Goal: Task Accomplishment & Management: Complete application form

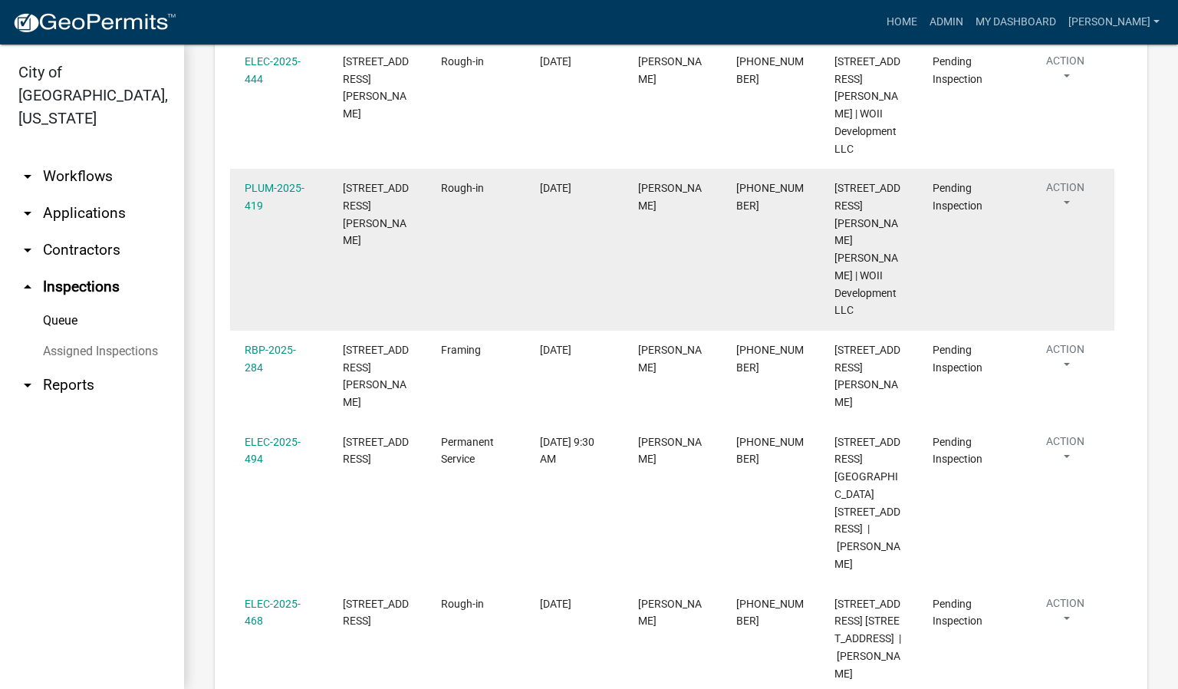
scroll to position [509, 0]
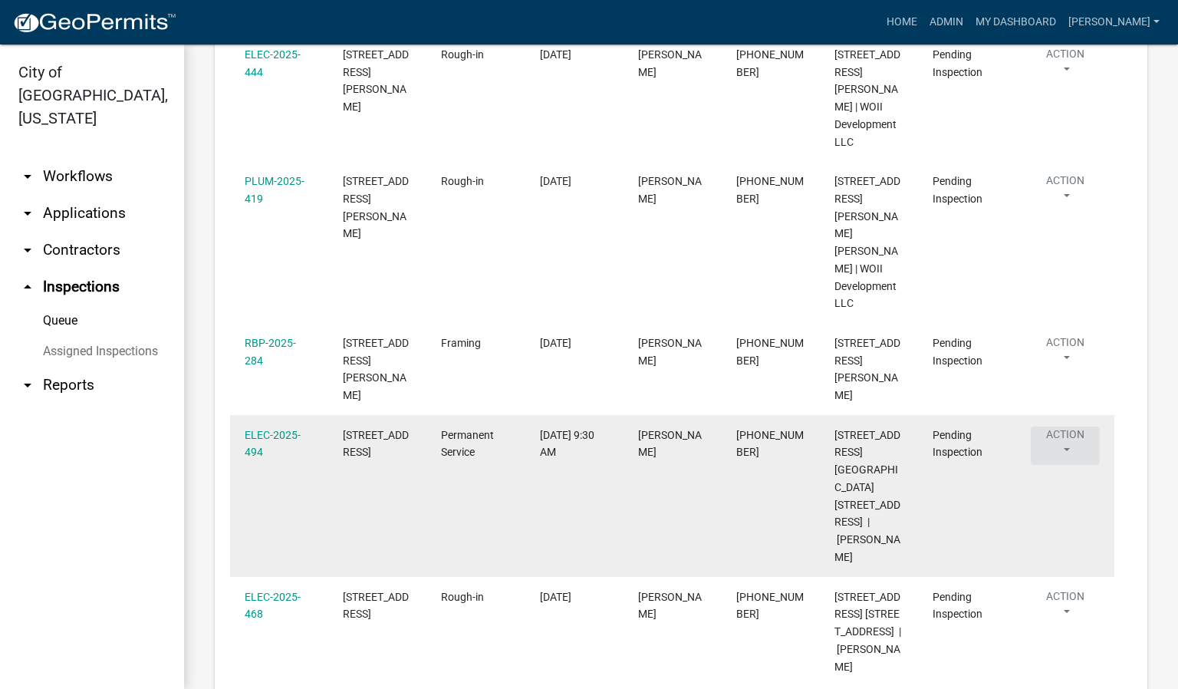
click at [1063, 436] on button "Action" at bounding box center [1065, 446] width 69 height 38
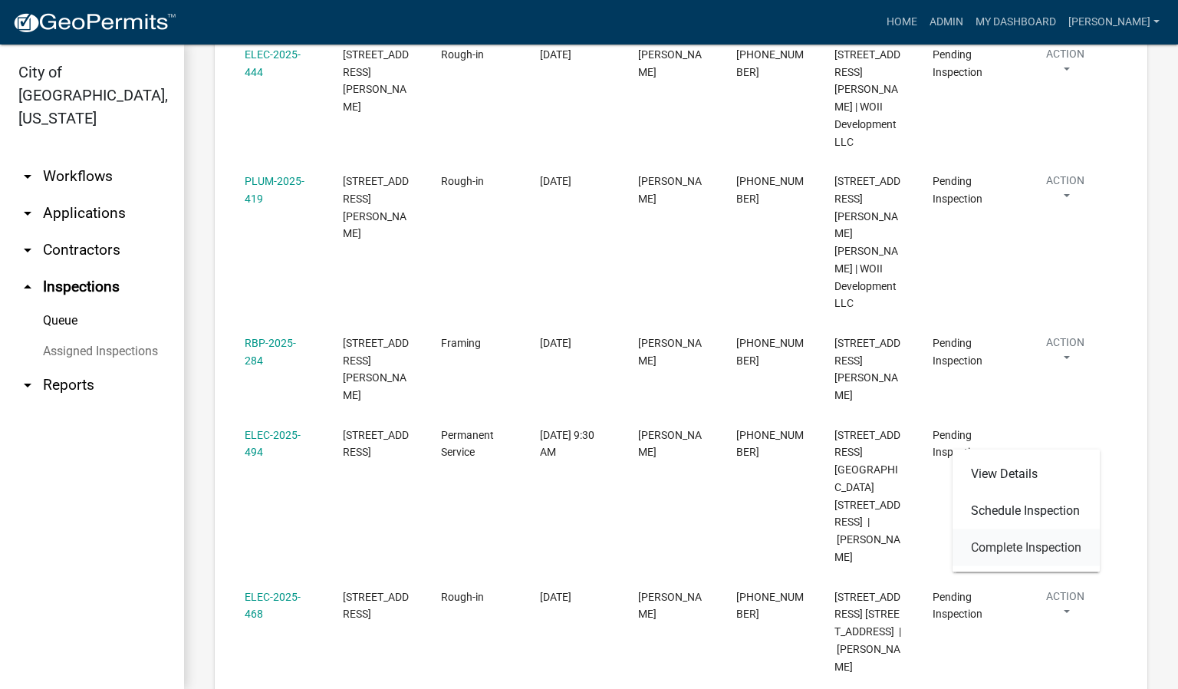
click at [1020, 548] on link "Complete Inspection" at bounding box center [1026, 547] width 147 height 37
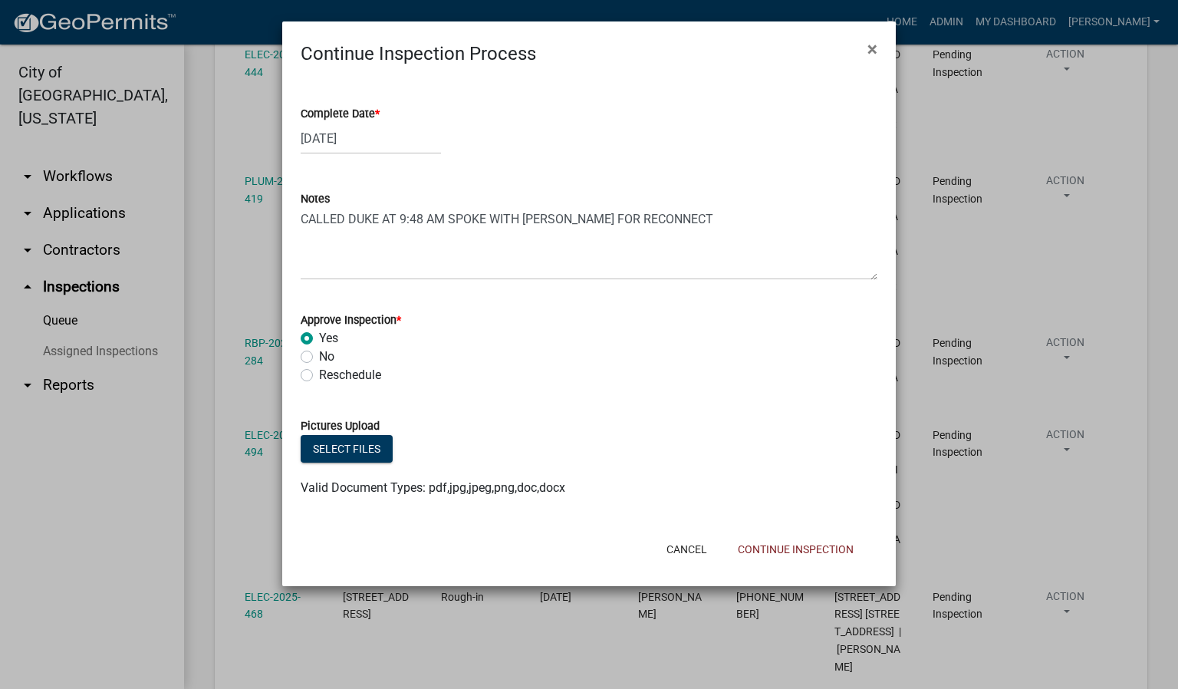
click at [382, 114] on div "Complete Date *" at bounding box center [589, 113] width 577 height 18
click at [377, 114] on span "*" at bounding box center [377, 113] width 5 height 13
click at [377, 123] on input "[DATE]" at bounding box center [371, 138] width 140 height 31
select select "10"
select select "2025"
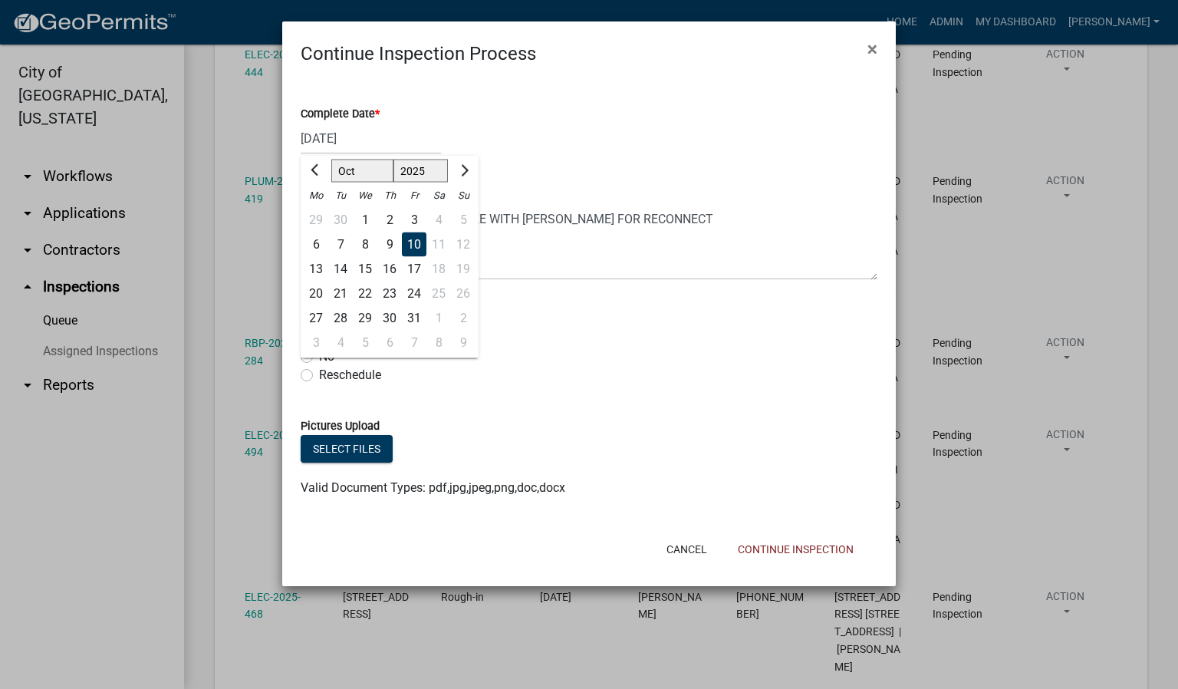
click at [404, 246] on div "10" at bounding box center [414, 244] width 25 height 25
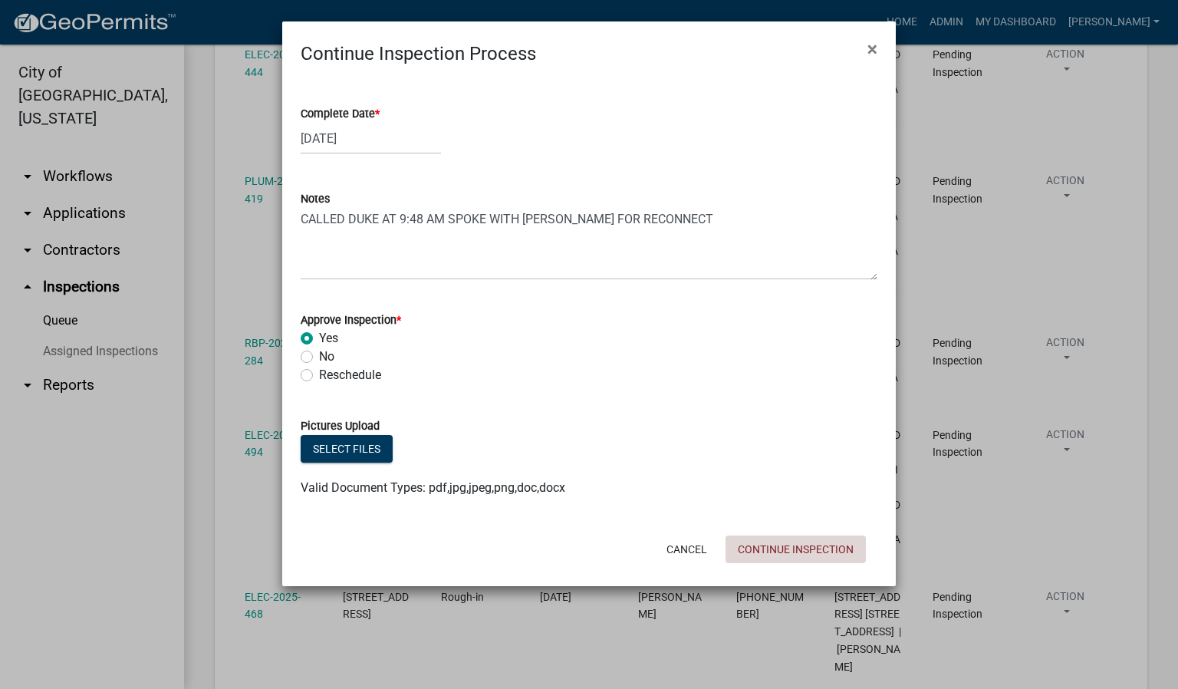
click at [790, 555] on button "Continue Inspection" at bounding box center [796, 549] width 140 height 28
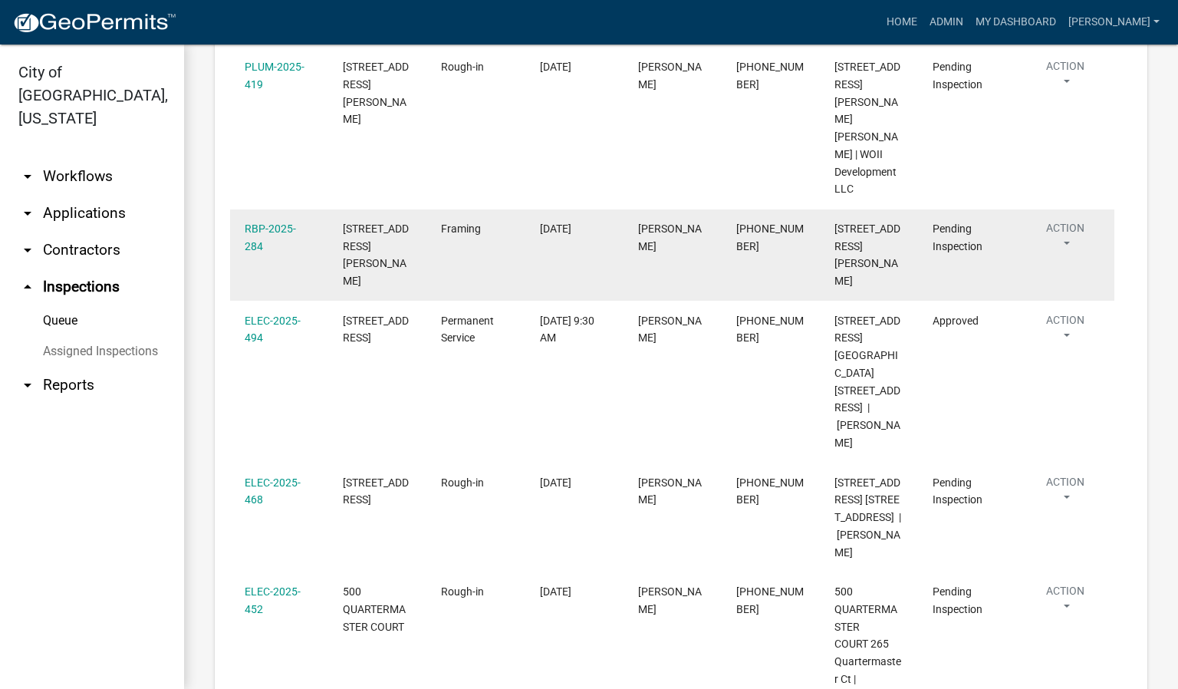
scroll to position [624, 0]
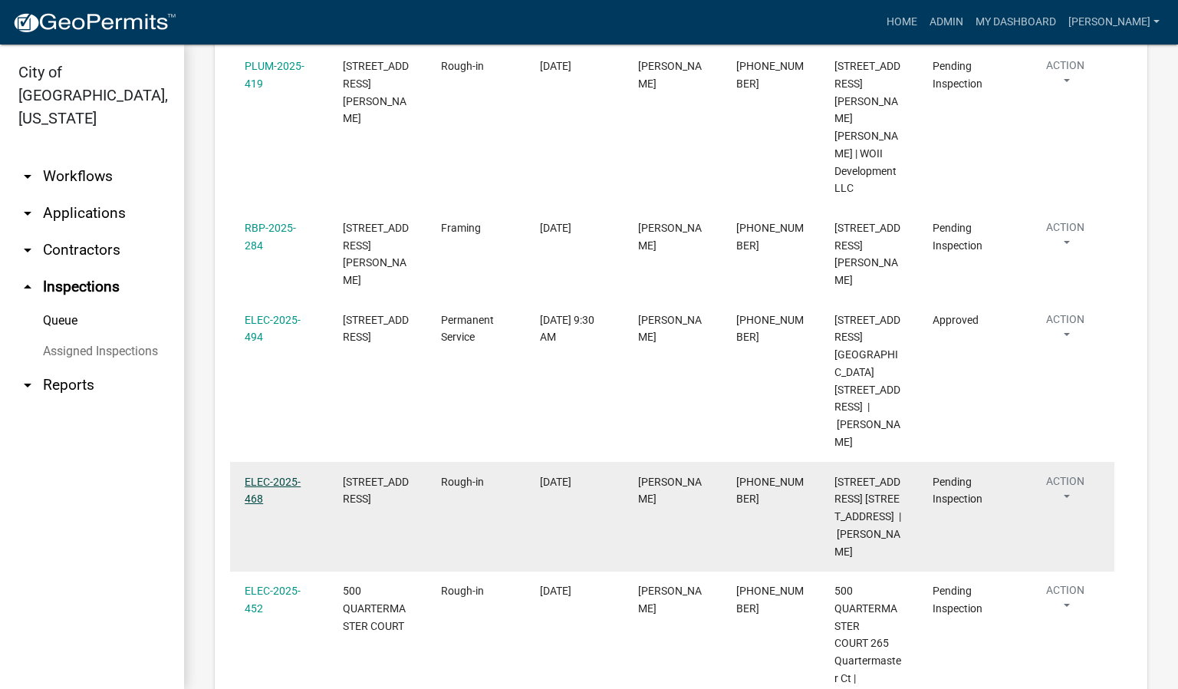
click at [267, 476] on link "ELEC-2025-468" at bounding box center [273, 491] width 56 height 30
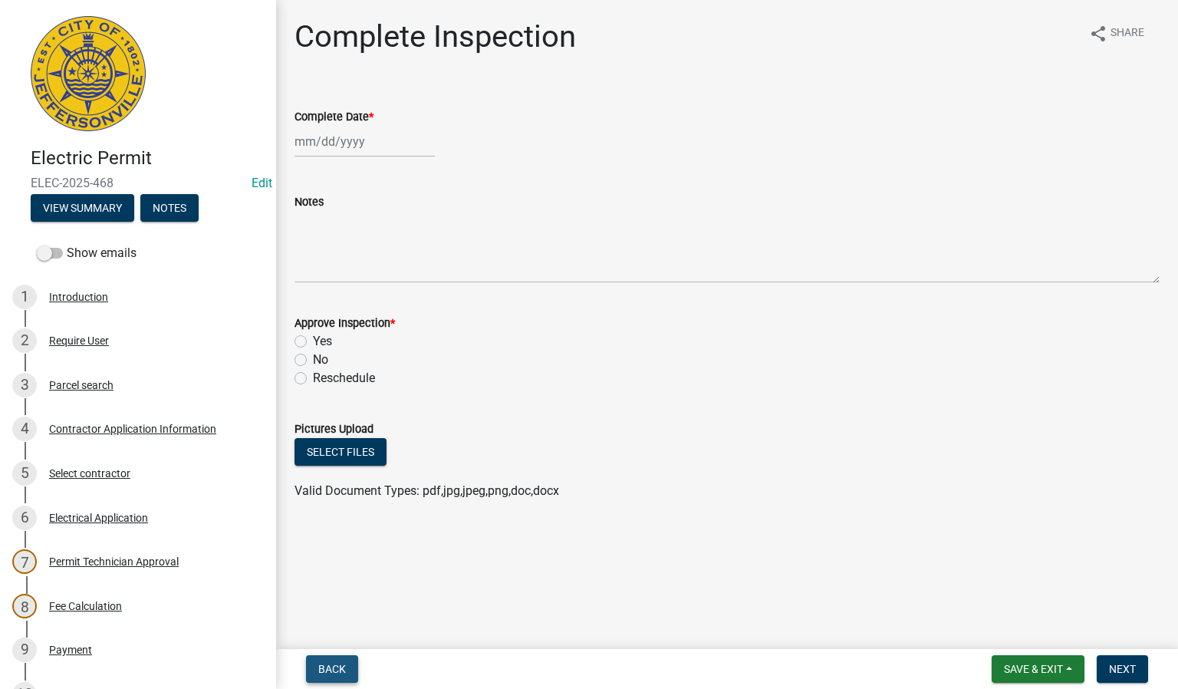
click at [324, 667] on span "Back" at bounding box center [332, 669] width 28 height 12
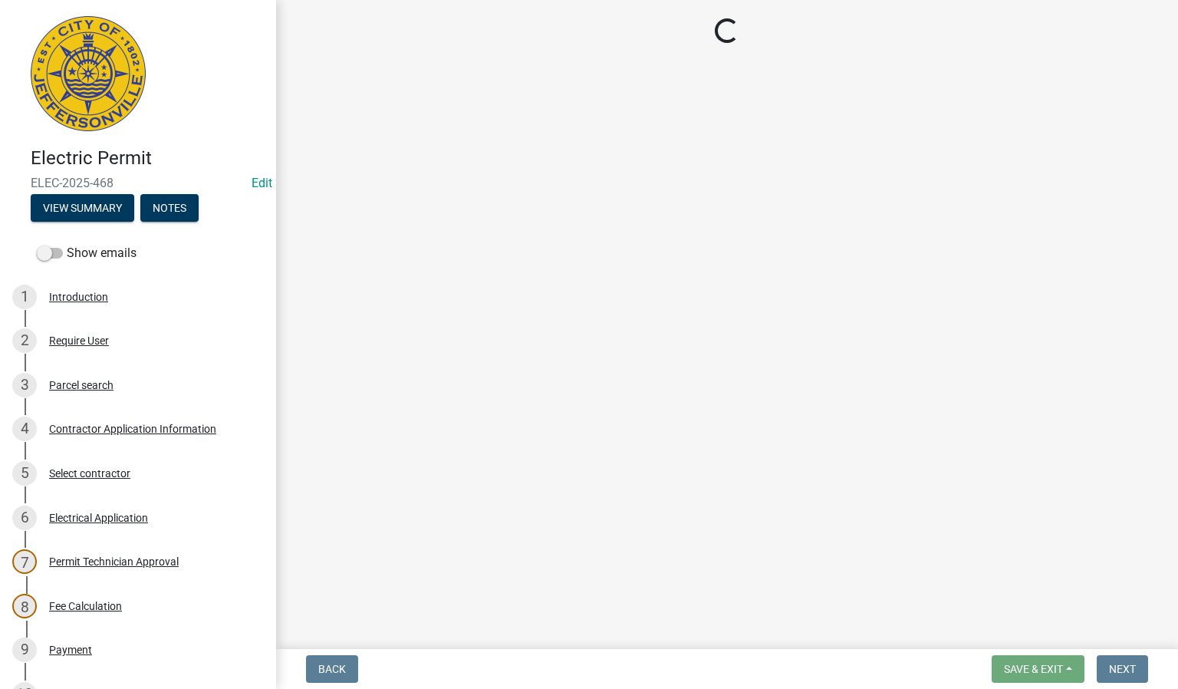
select select "36a8b8f0-2ef8-43e9-ae06-718f51af8d36"
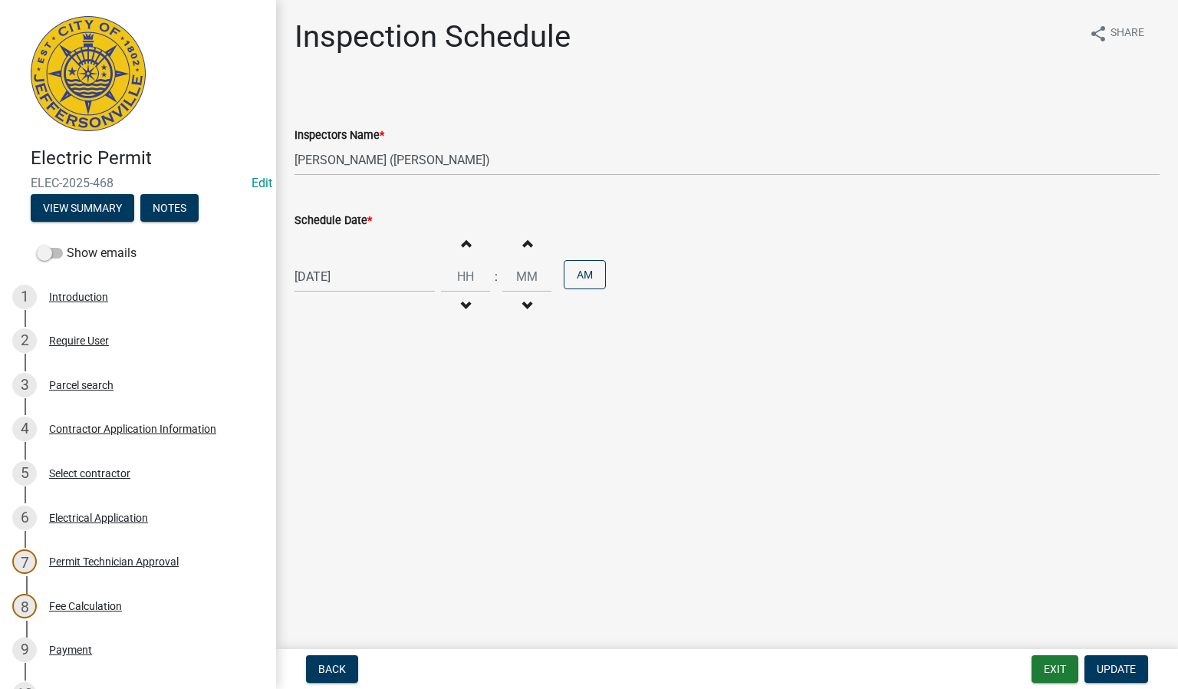
select select "10"
select select "2025"
click at [378, 278] on div "[DATE] [PERSON_NAME] Apr May Jun [DATE] Aug Sep Oct Nov [DATE] 1526 1527 1528 1…" at bounding box center [365, 276] width 140 height 31
click at [364, 407] on div "15" at bounding box center [359, 408] width 25 height 25
type input "[DATE]"
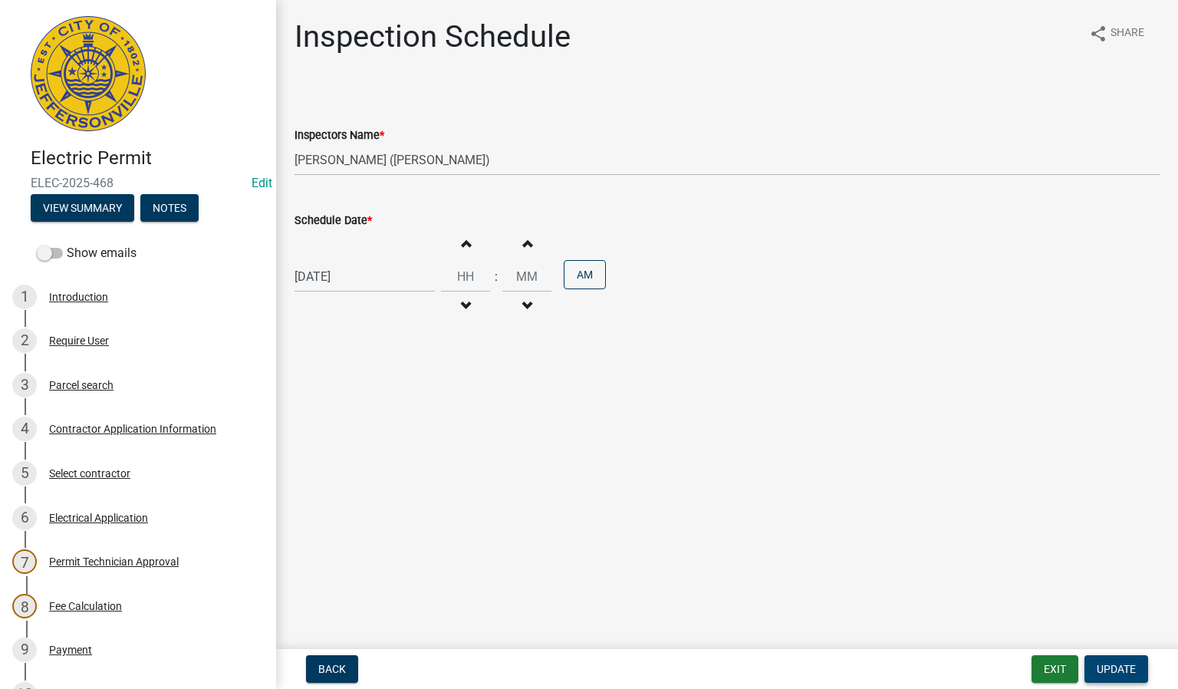
click at [1107, 672] on span "Update" at bounding box center [1116, 669] width 39 height 12
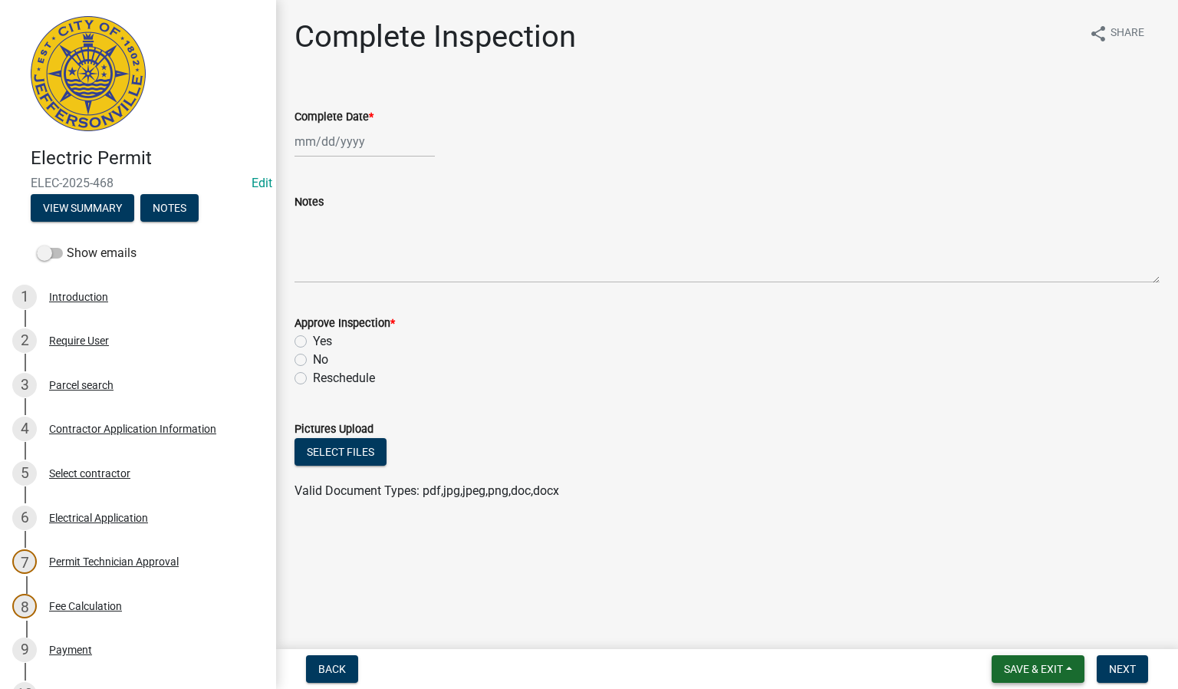
click at [1066, 665] on button "Save & Exit" at bounding box center [1038, 669] width 93 height 28
click at [1041, 633] on button "Save & Exit" at bounding box center [1023, 629] width 123 height 37
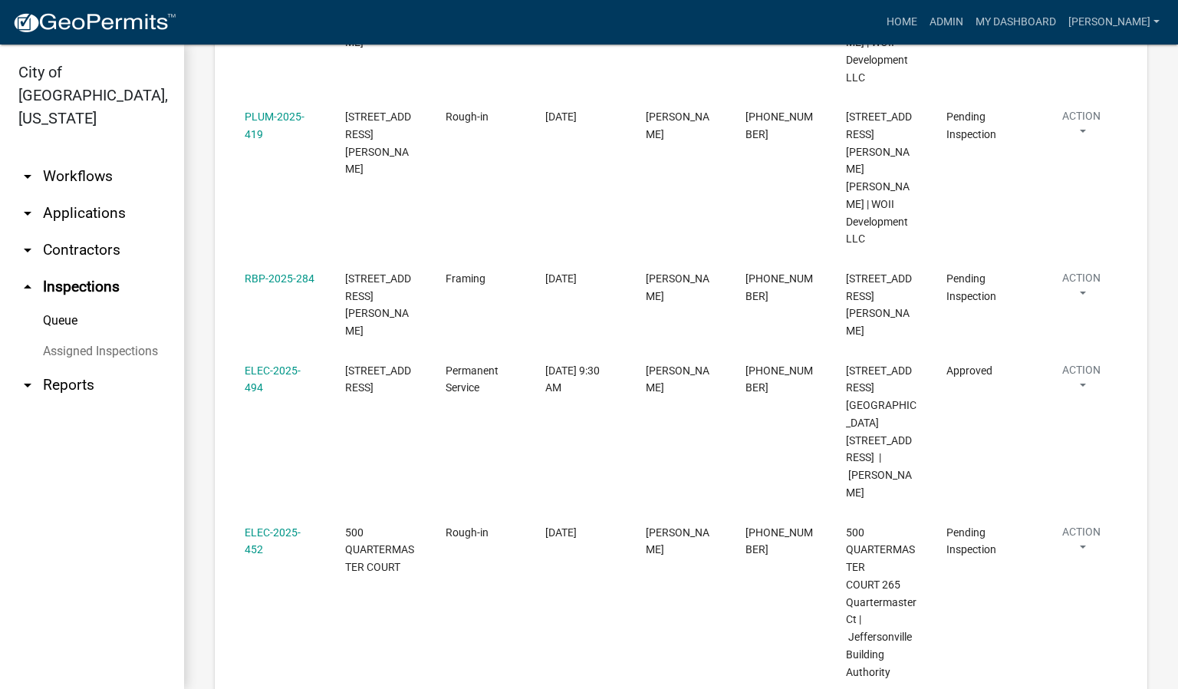
scroll to position [575, 0]
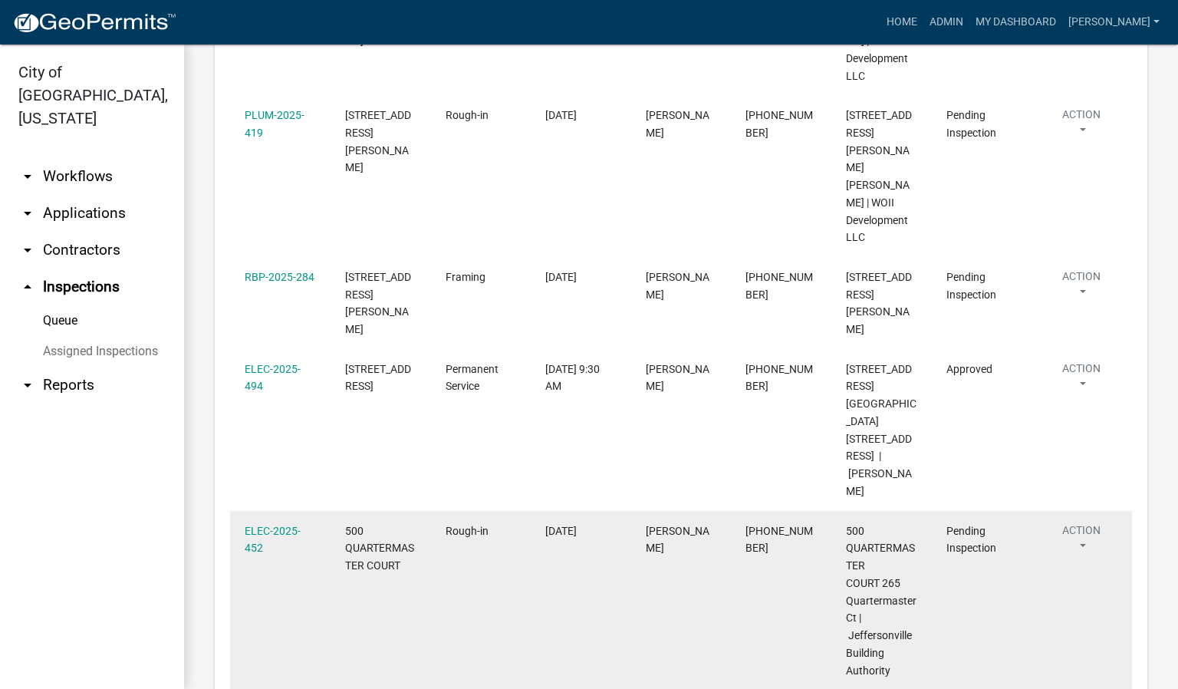
click at [1084, 522] on button "Action" at bounding box center [1081, 541] width 71 height 38
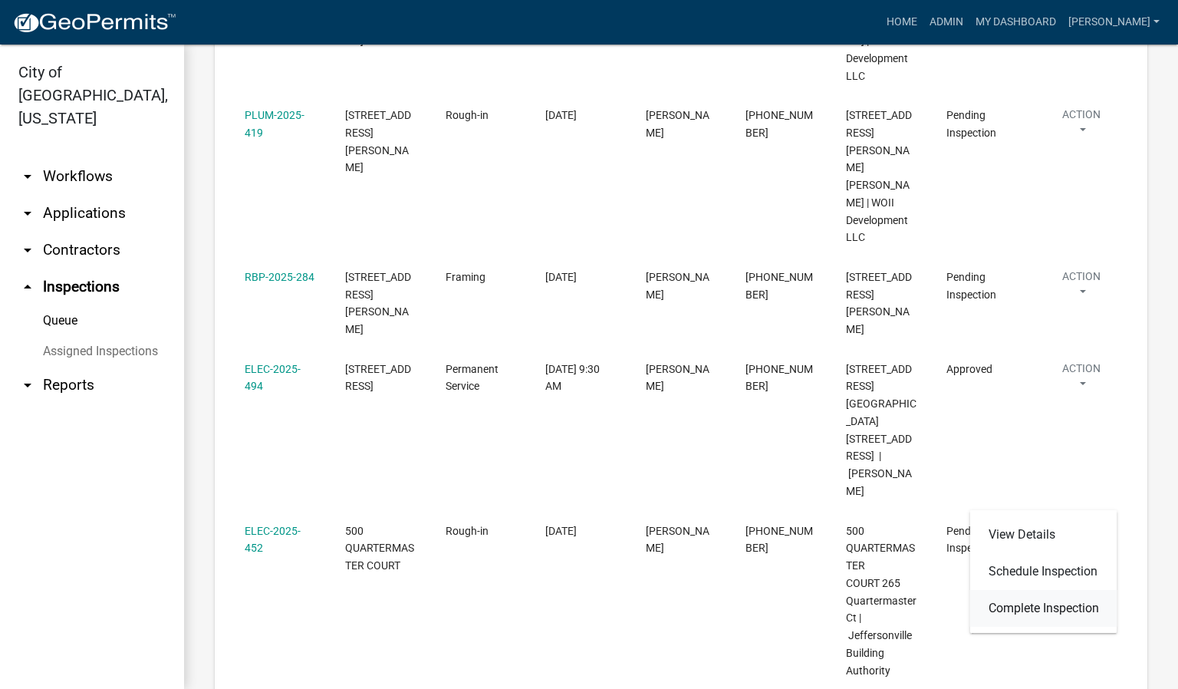
click at [1036, 603] on link "Complete Inspection" at bounding box center [1043, 608] width 147 height 37
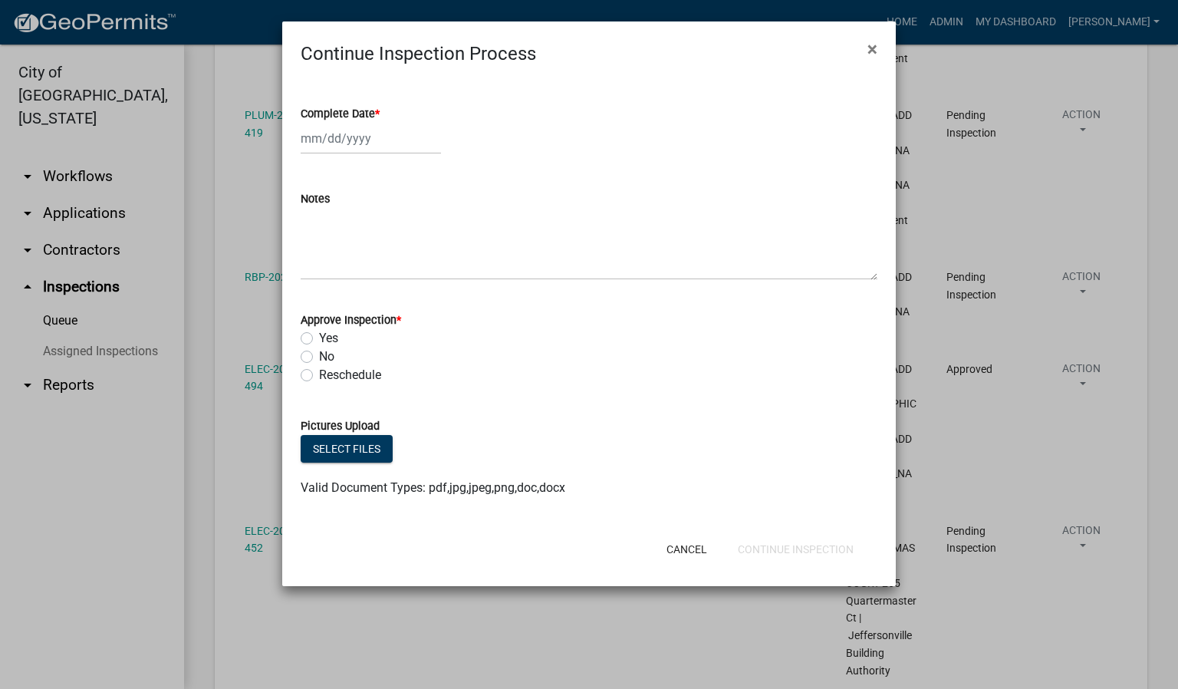
click at [378, 113] on span "*" at bounding box center [377, 113] width 5 height 13
click at [378, 123] on input "Complete Date *" at bounding box center [371, 138] width 140 height 31
select select "10"
select select "2025"
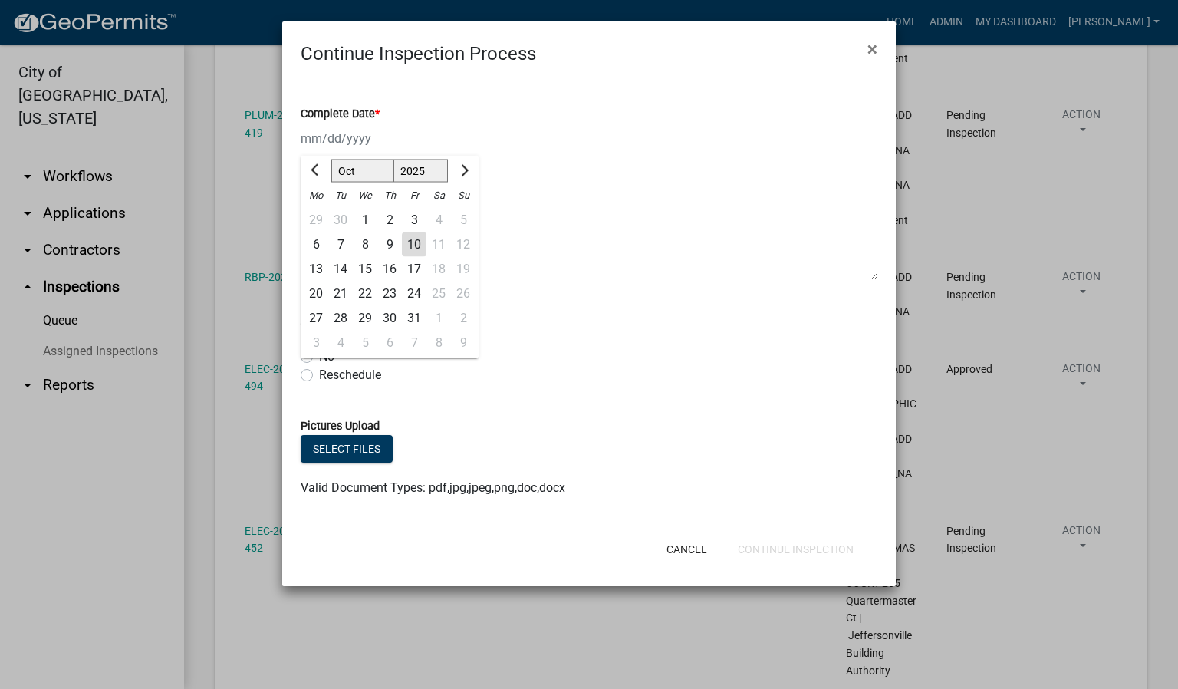
click at [417, 238] on div "10" at bounding box center [414, 244] width 25 height 25
type input "[DATE]"
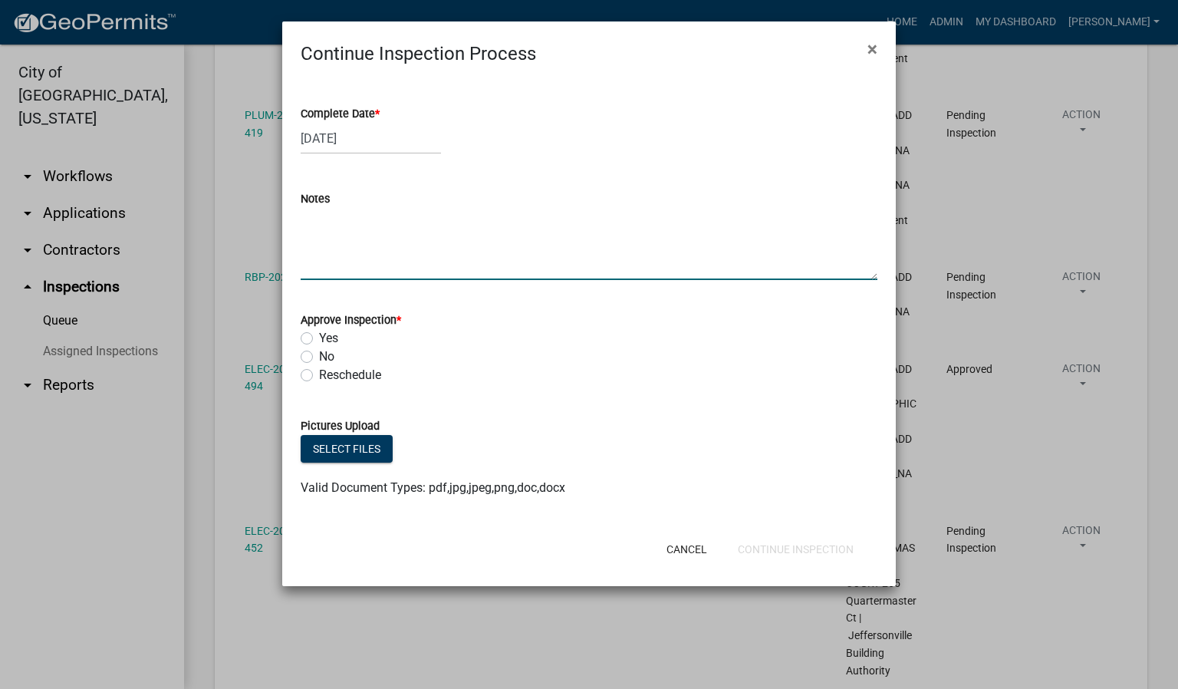
click at [306, 246] on textarea "Notes" at bounding box center [589, 244] width 577 height 72
type textarea "WALL & FLOOR ONLY."
click at [319, 341] on label "Yes" at bounding box center [328, 338] width 19 height 18
click at [319, 339] on input "Yes" at bounding box center [324, 334] width 10 height 10
radio input "true"
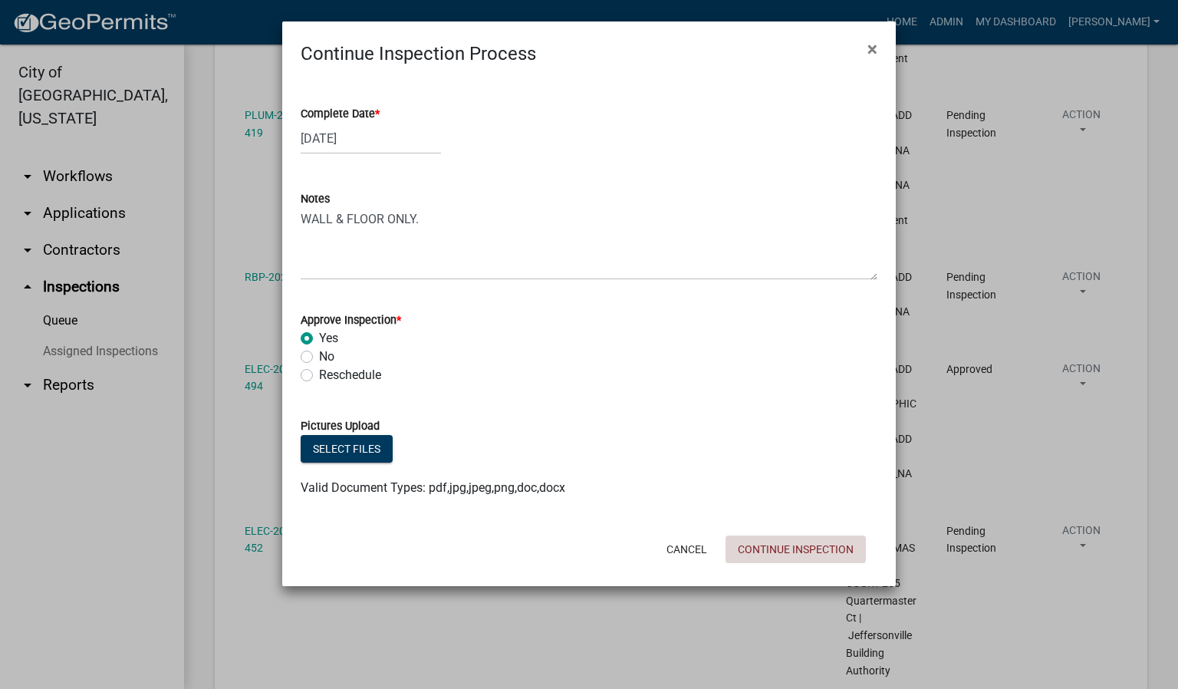
click at [772, 551] on button "Continue Inspection" at bounding box center [796, 549] width 140 height 28
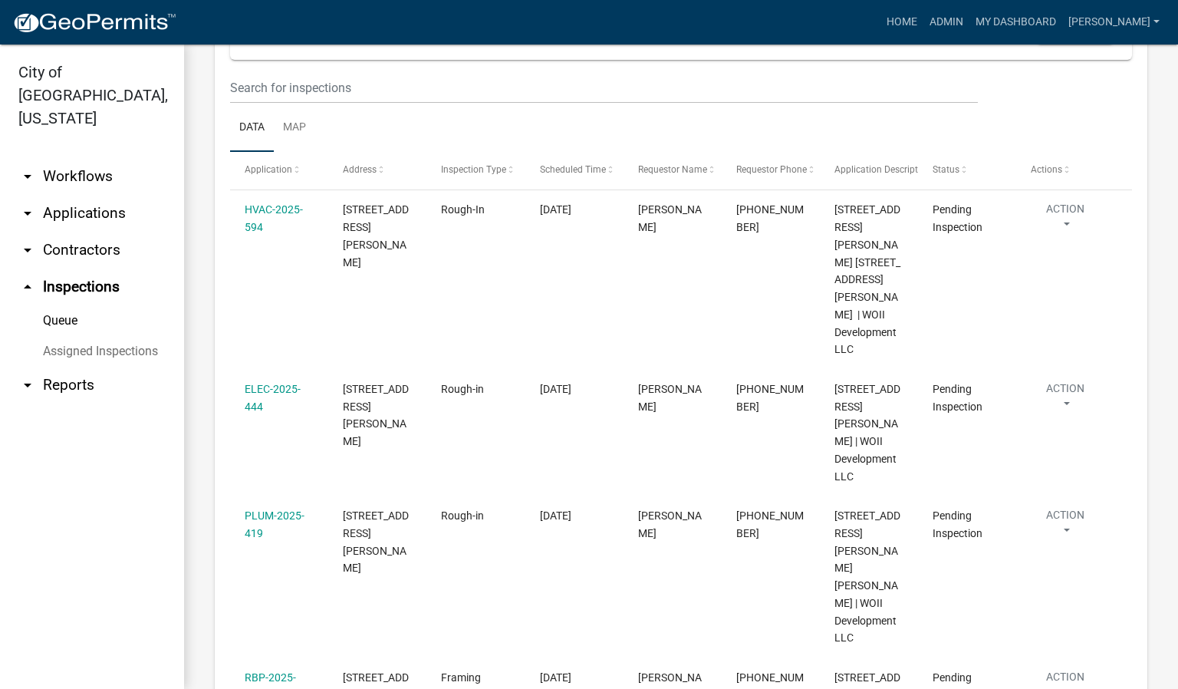
scroll to position [115, 0]
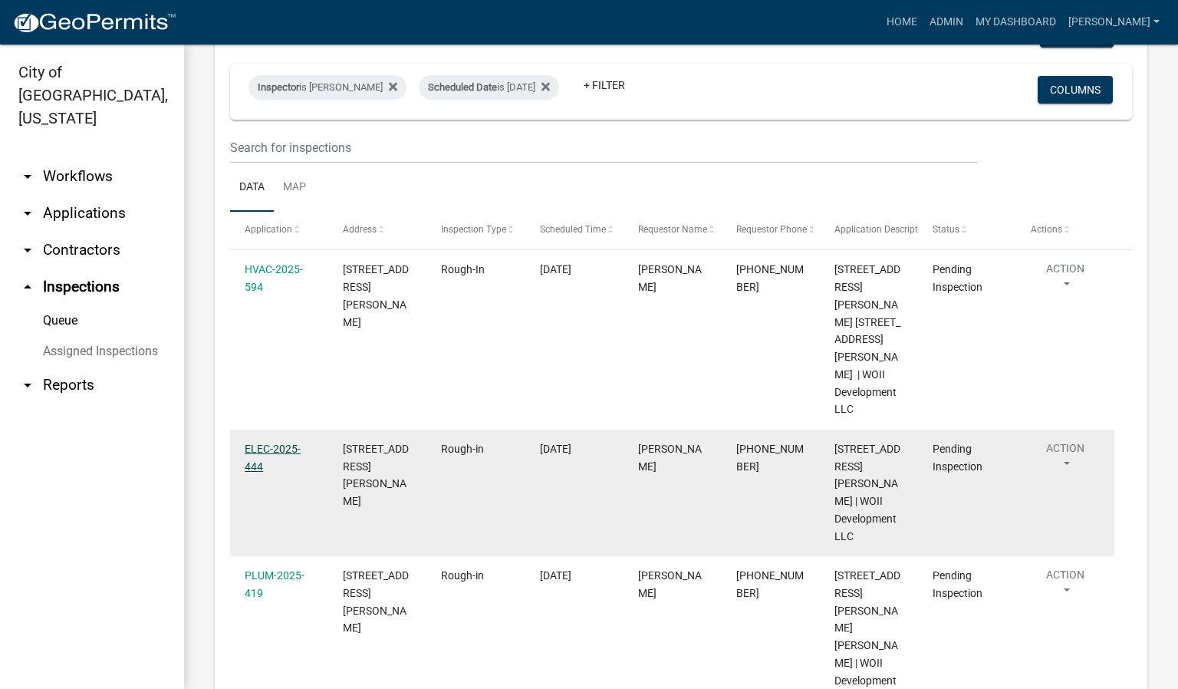
click at [269, 443] on link "ELEC-2025-444" at bounding box center [273, 458] width 56 height 30
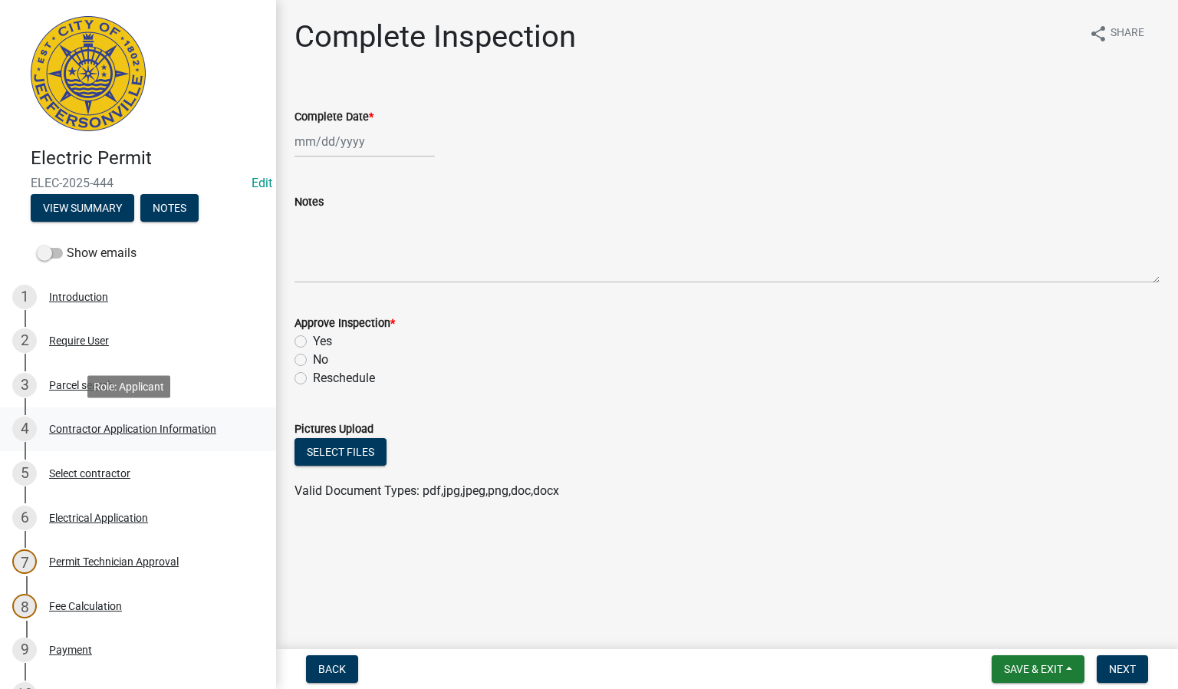
click at [130, 438] on div "4 Contractor Application Information" at bounding box center [131, 429] width 239 height 25
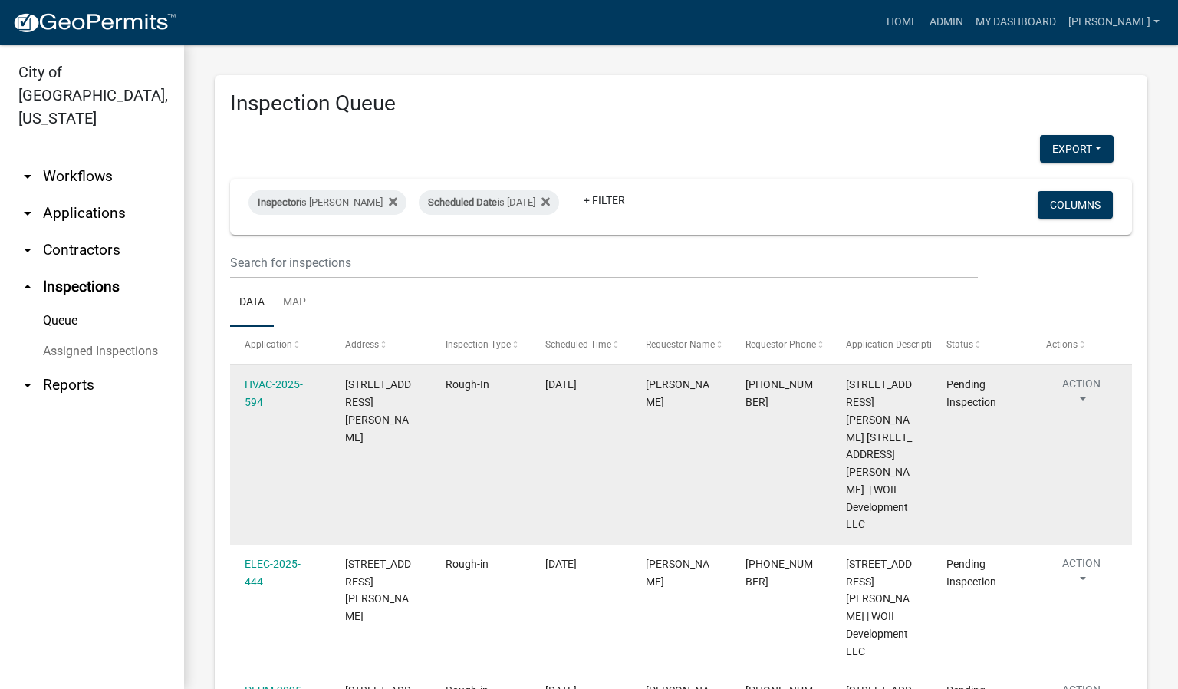
click at [1084, 397] on button "Action" at bounding box center [1081, 395] width 71 height 38
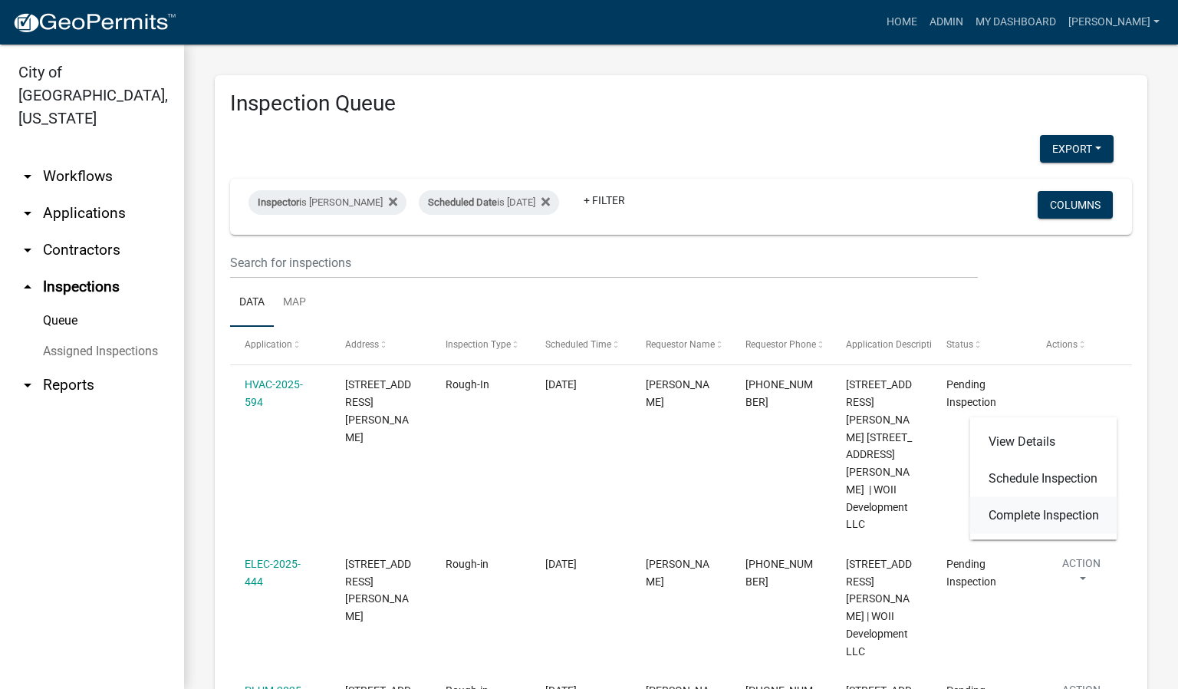
click at [1023, 516] on link "Complete Inspection" at bounding box center [1043, 515] width 147 height 37
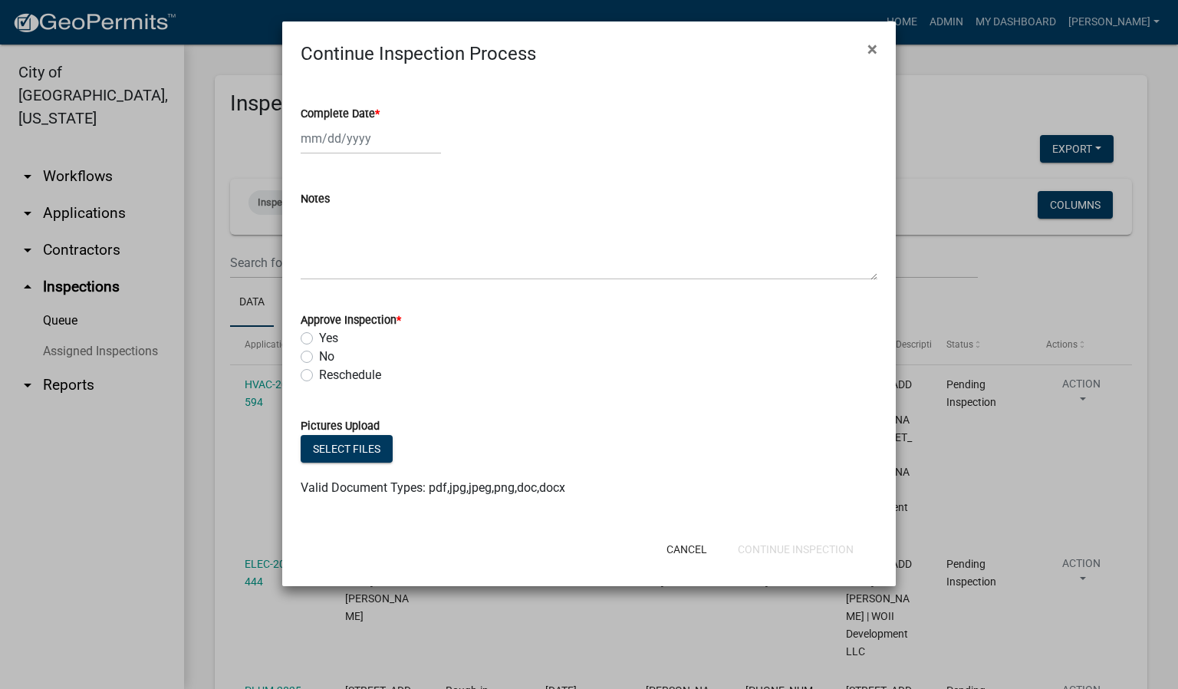
click at [377, 111] on span "*" at bounding box center [377, 113] width 5 height 13
click at [377, 123] on input "Complete Date *" at bounding box center [371, 138] width 140 height 31
select select "10"
select select "2025"
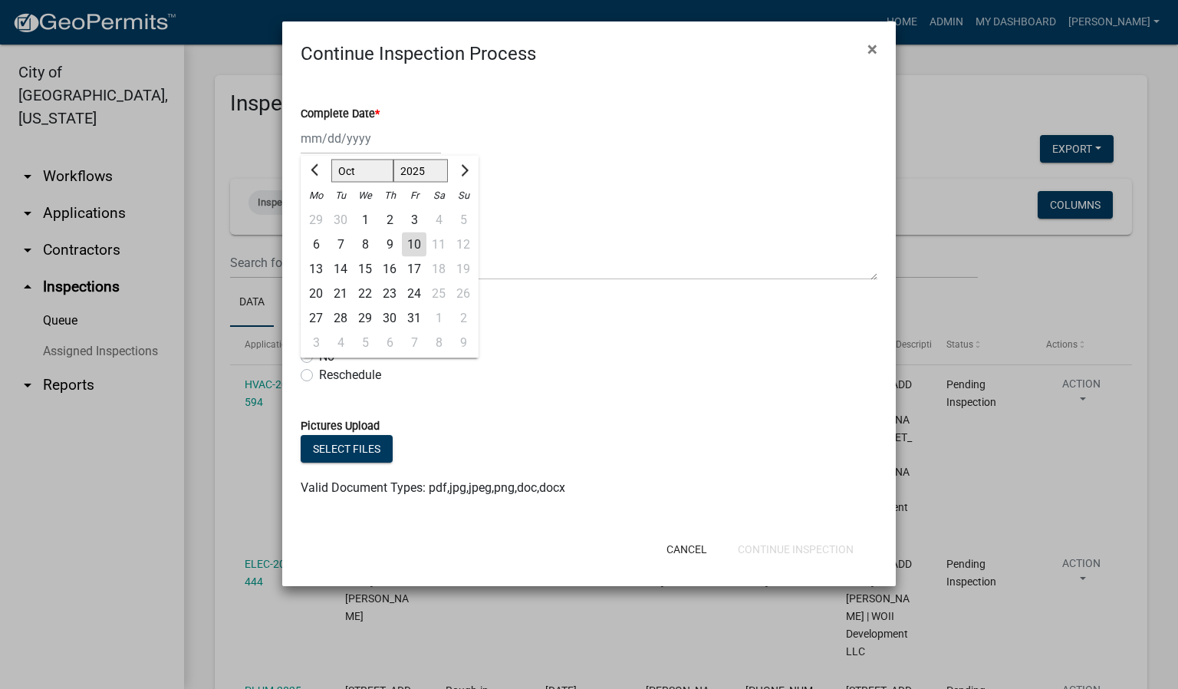
click at [417, 244] on div "10" at bounding box center [414, 244] width 25 height 25
type input "[DATE]"
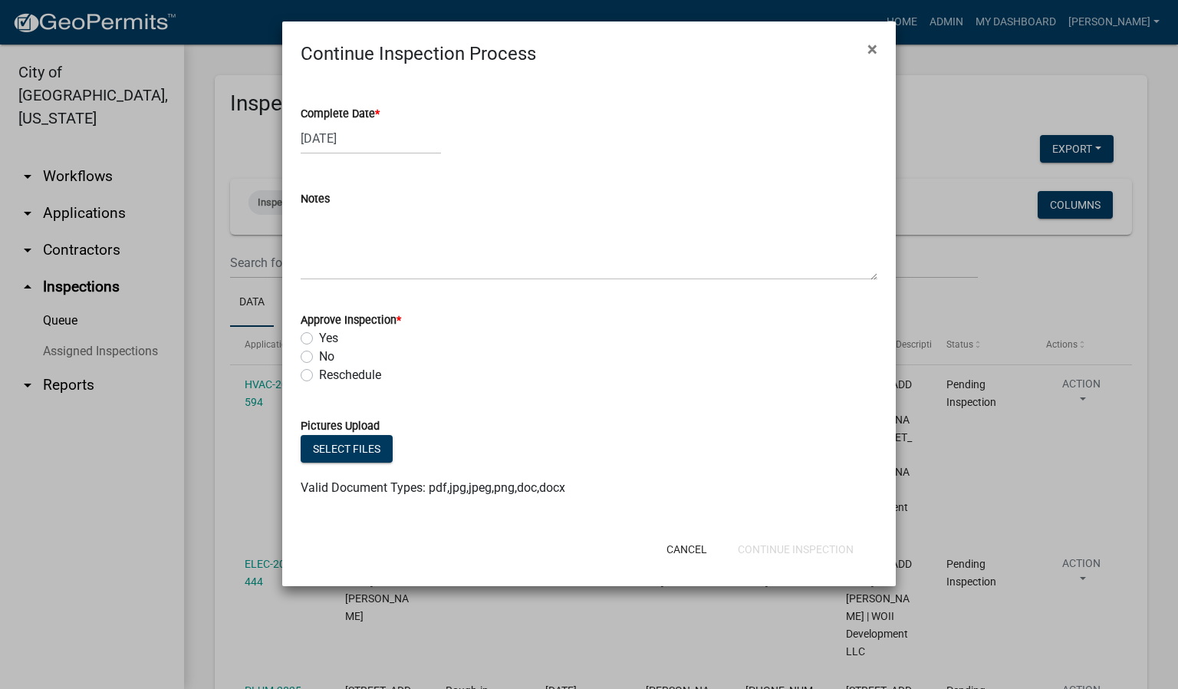
click at [313, 334] on div "Yes" at bounding box center [589, 338] width 577 height 18
click at [319, 337] on label "Yes" at bounding box center [328, 338] width 19 height 18
click at [319, 337] on input "Yes" at bounding box center [324, 334] width 10 height 10
radio input "true"
click at [838, 548] on button "Continue Inspection" at bounding box center [796, 549] width 140 height 28
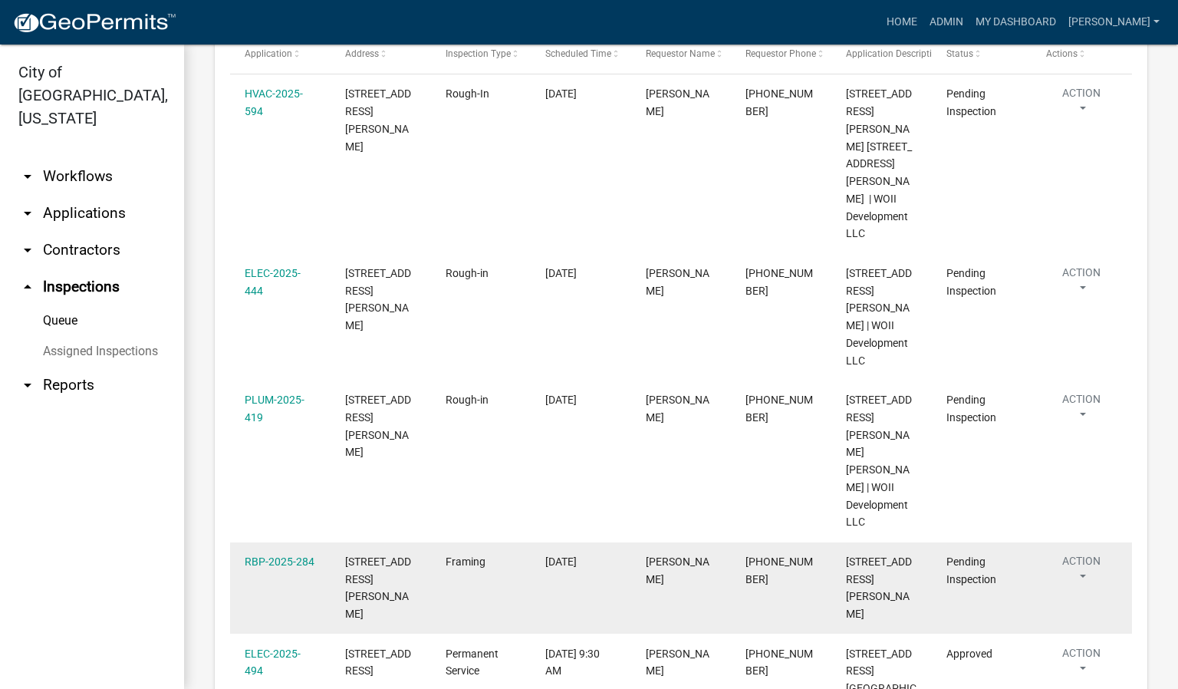
scroll to position [345, 0]
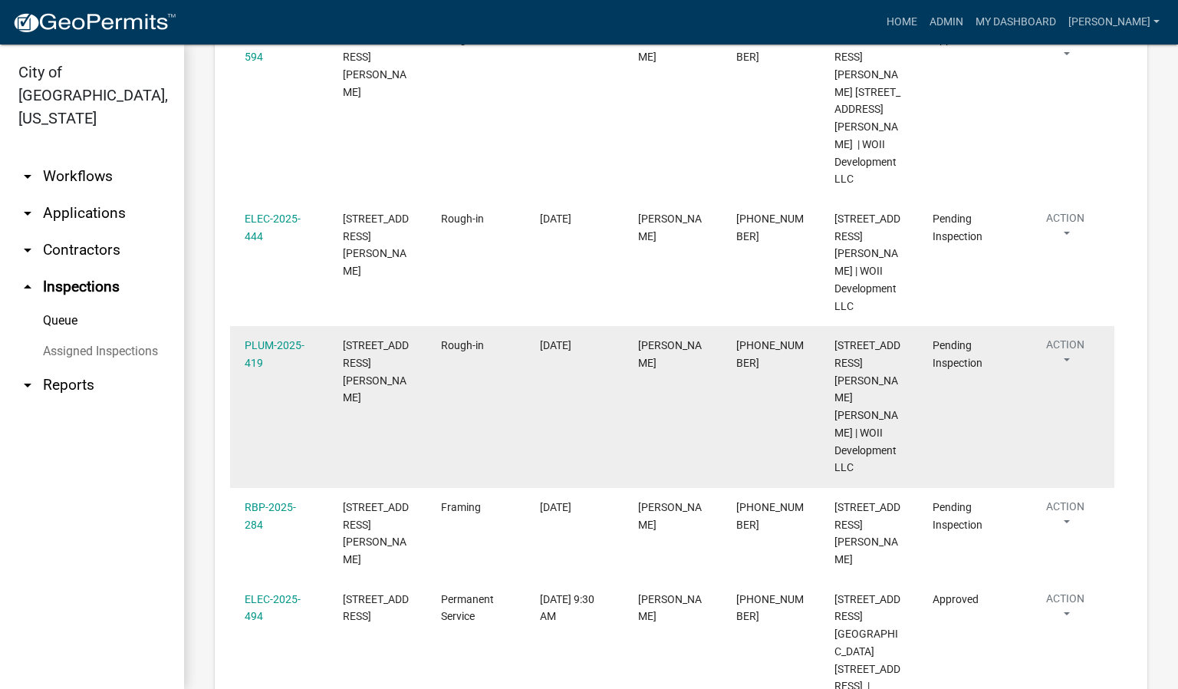
click at [1066, 337] on button "Action" at bounding box center [1065, 356] width 69 height 38
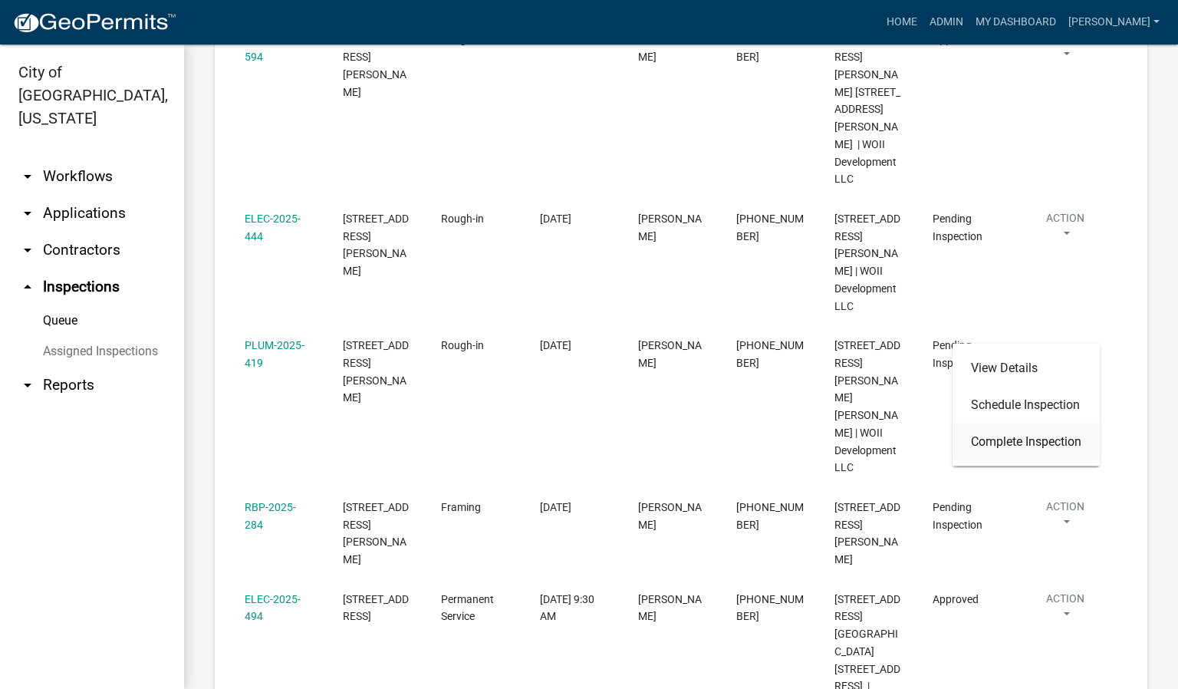
click at [1045, 443] on link "Complete Inspection" at bounding box center [1026, 441] width 147 height 37
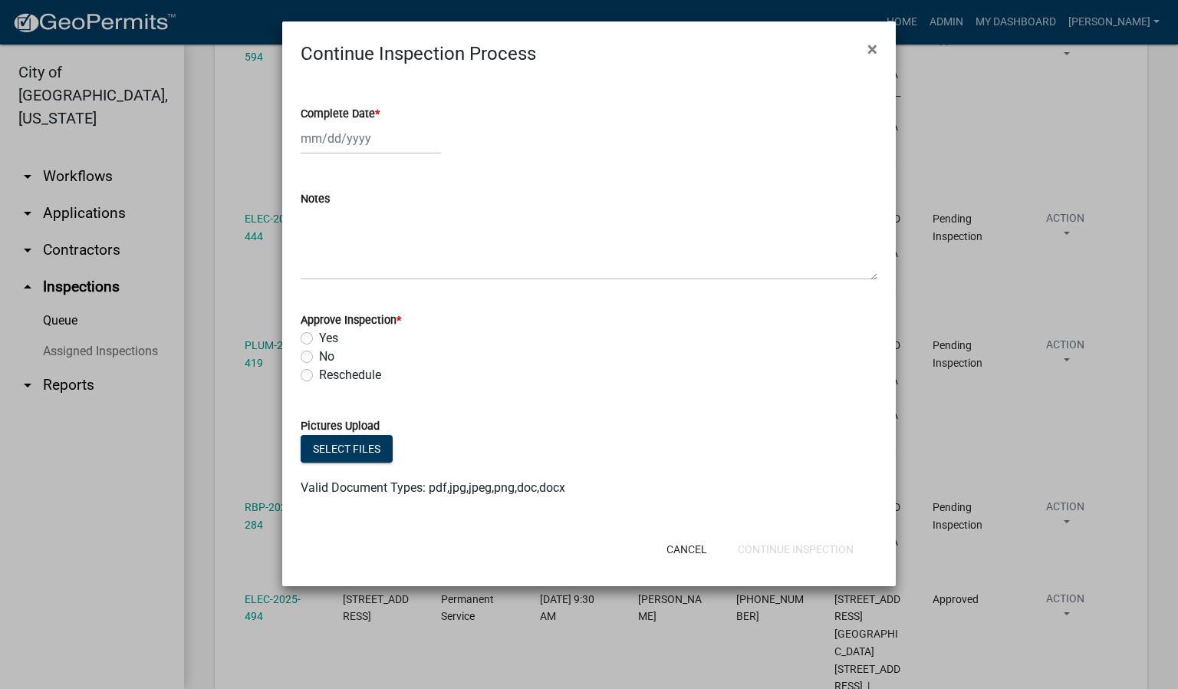
click at [377, 110] on span "*" at bounding box center [377, 113] width 5 height 13
click at [377, 123] on input "Complete Date *" at bounding box center [371, 138] width 140 height 31
select select "10"
select select "2025"
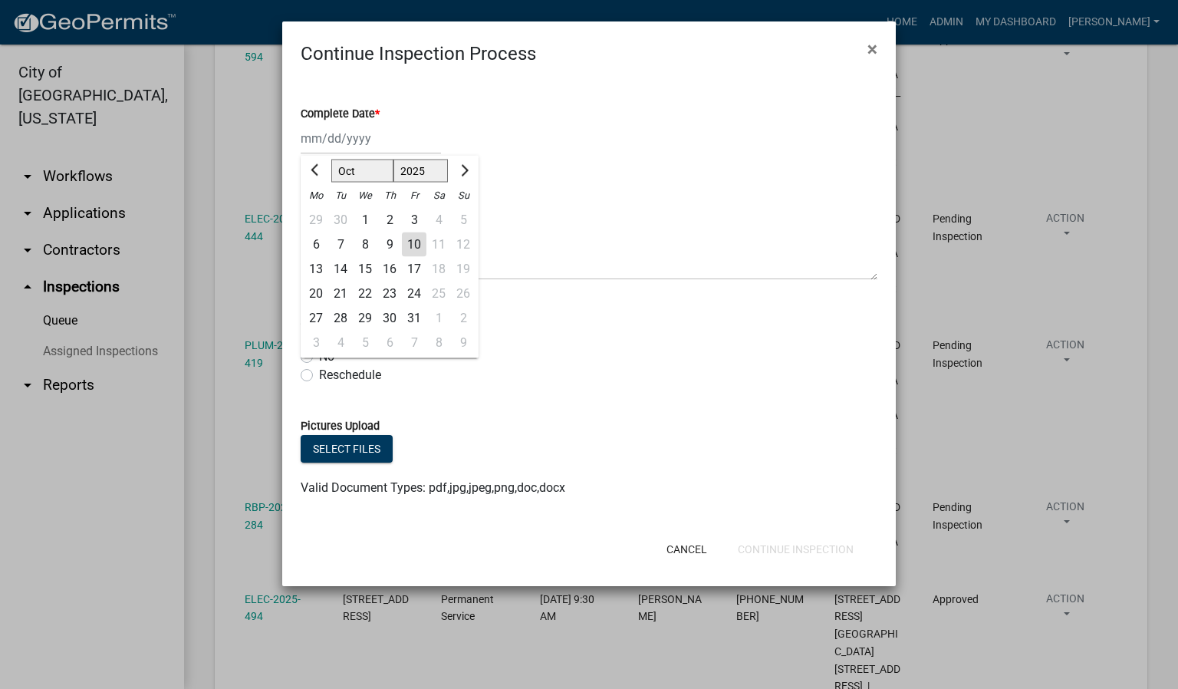
click at [410, 240] on div "10" at bounding box center [414, 244] width 25 height 25
type input "[DATE]"
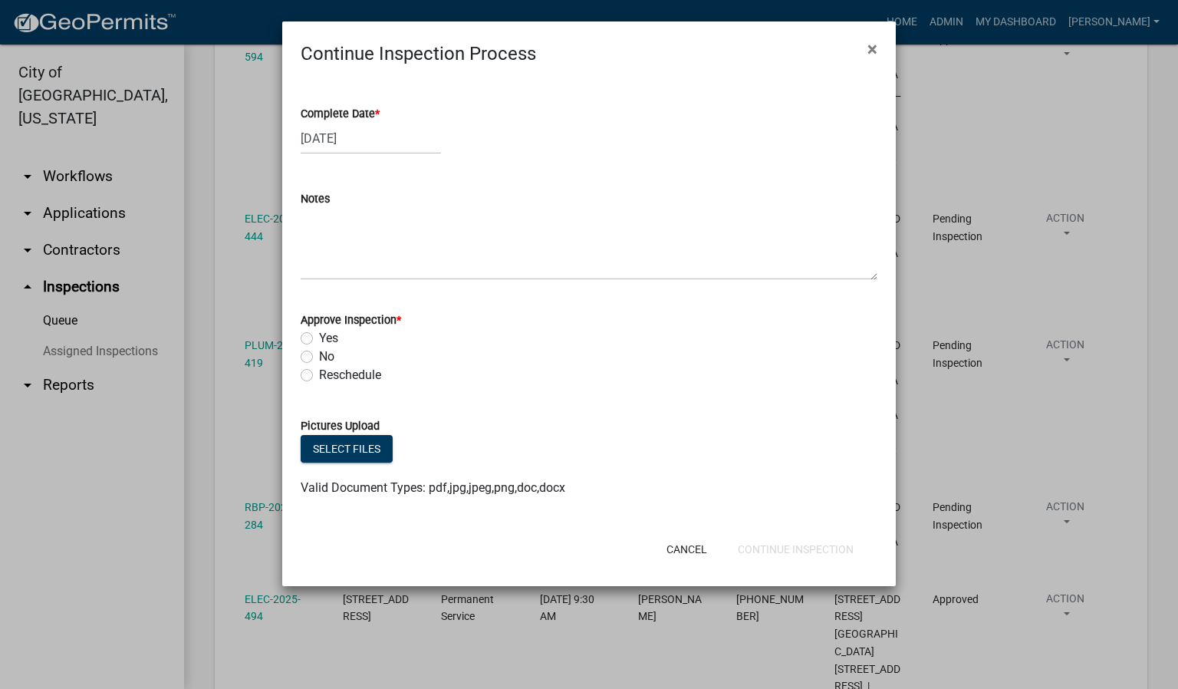
click at [319, 334] on label "Yes" at bounding box center [328, 338] width 19 height 18
click at [319, 334] on input "Yes" at bounding box center [324, 334] width 10 height 10
radio input "true"
click at [767, 548] on button "Continue Inspection" at bounding box center [796, 549] width 140 height 28
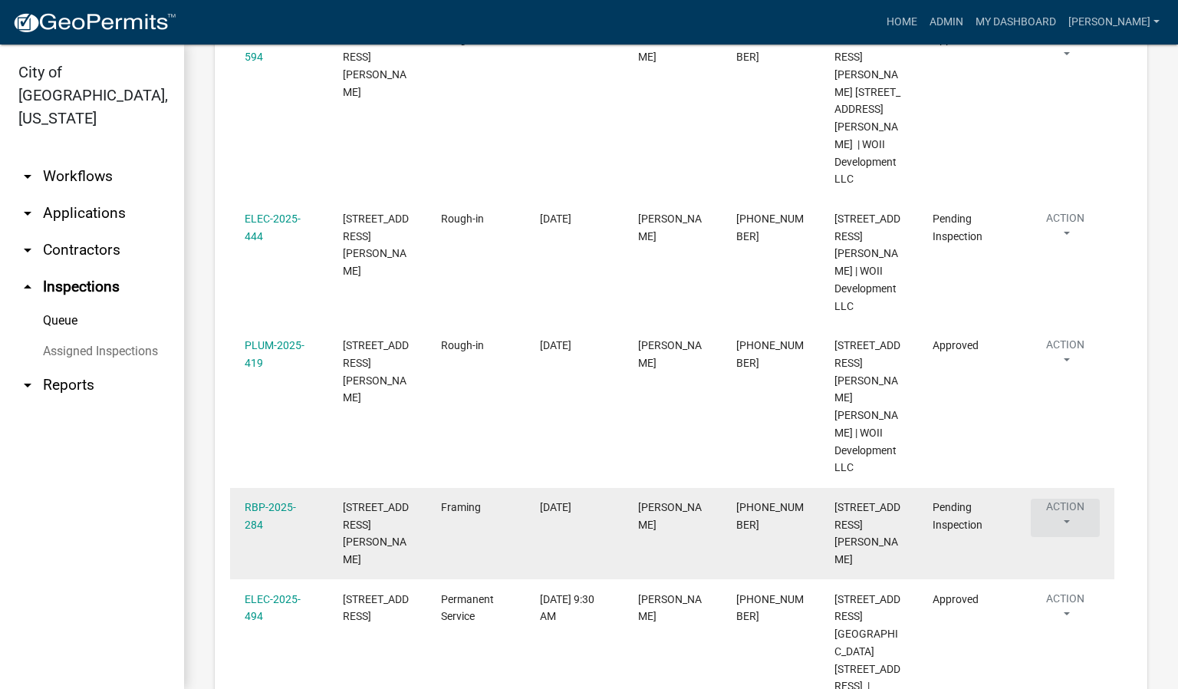
click at [1066, 499] on button "Action" at bounding box center [1065, 518] width 69 height 38
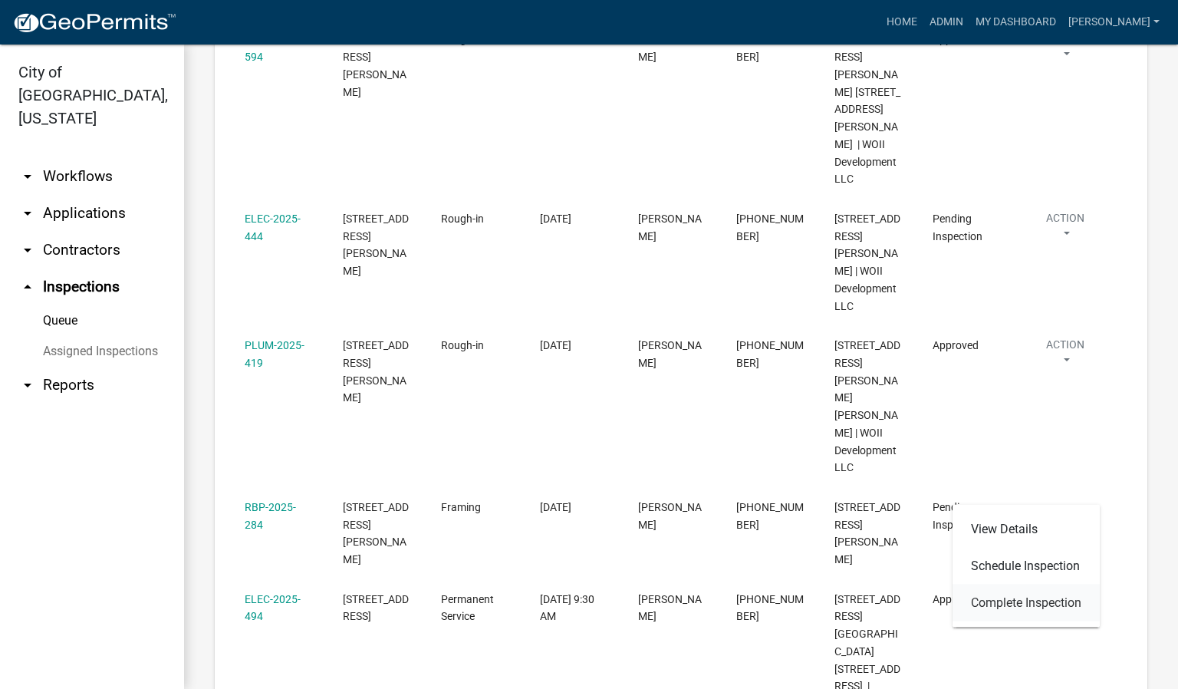
click at [1017, 595] on link "Complete Inspection" at bounding box center [1026, 603] width 147 height 37
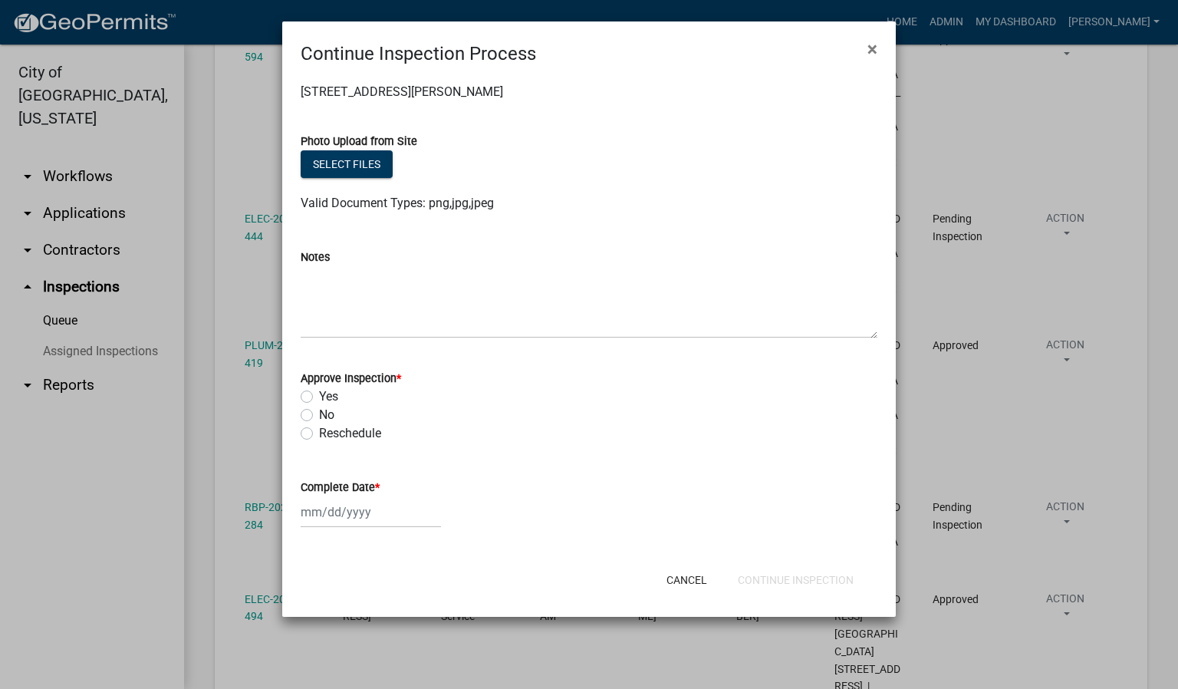
click at [319, 394] on label "Yes" at bounding box center [328, 396] width 19 height 18
click at [319, 394] on input "Yes" at bounding box center [324, 392] width 10 height 10
radio input "true"
click at [376, 484] on span "*" at bounding box center [377, 487] width 5 height 13
click at [376, 496] on input "Complete Date *" at bounding box center [371, 511] width 140 height 31
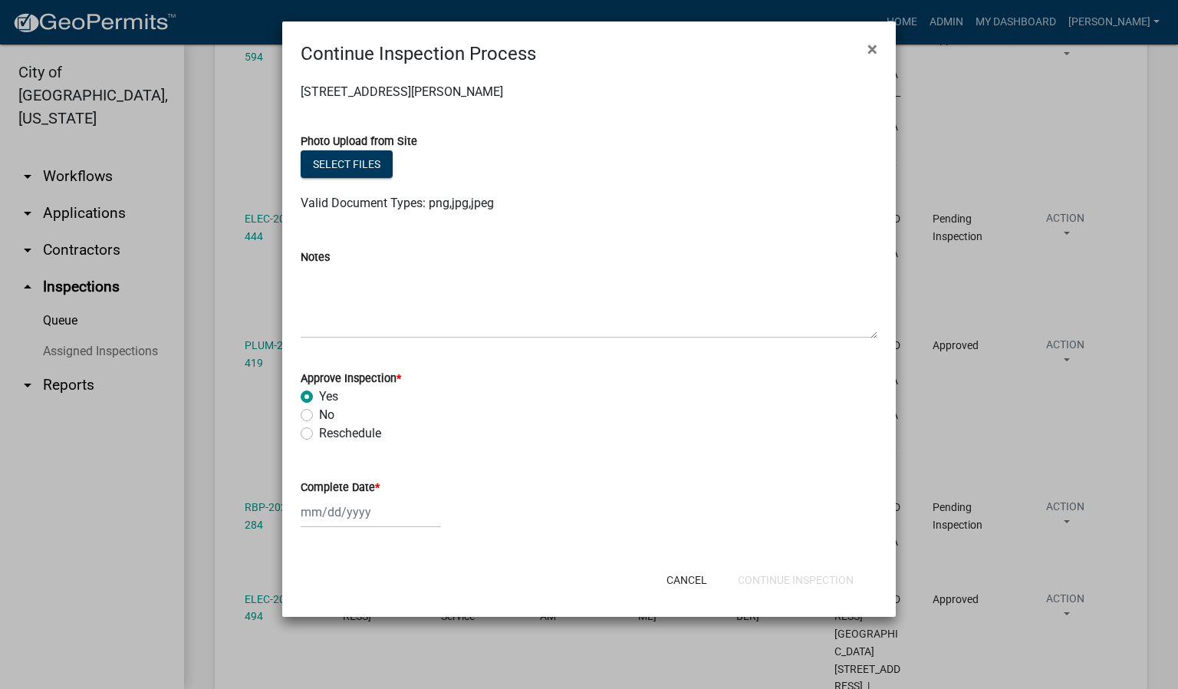
select select "10"
select select "2025"
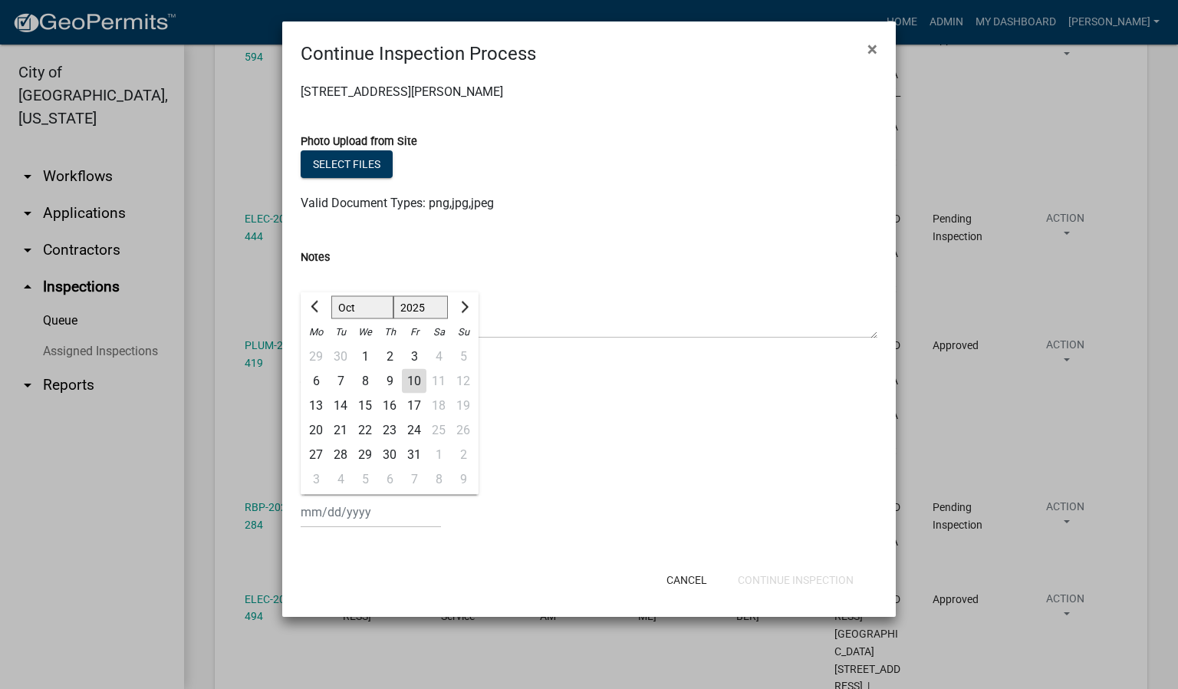
click at [412, 382] on div "10" at bounding box center [414, 381] width 25 height 25
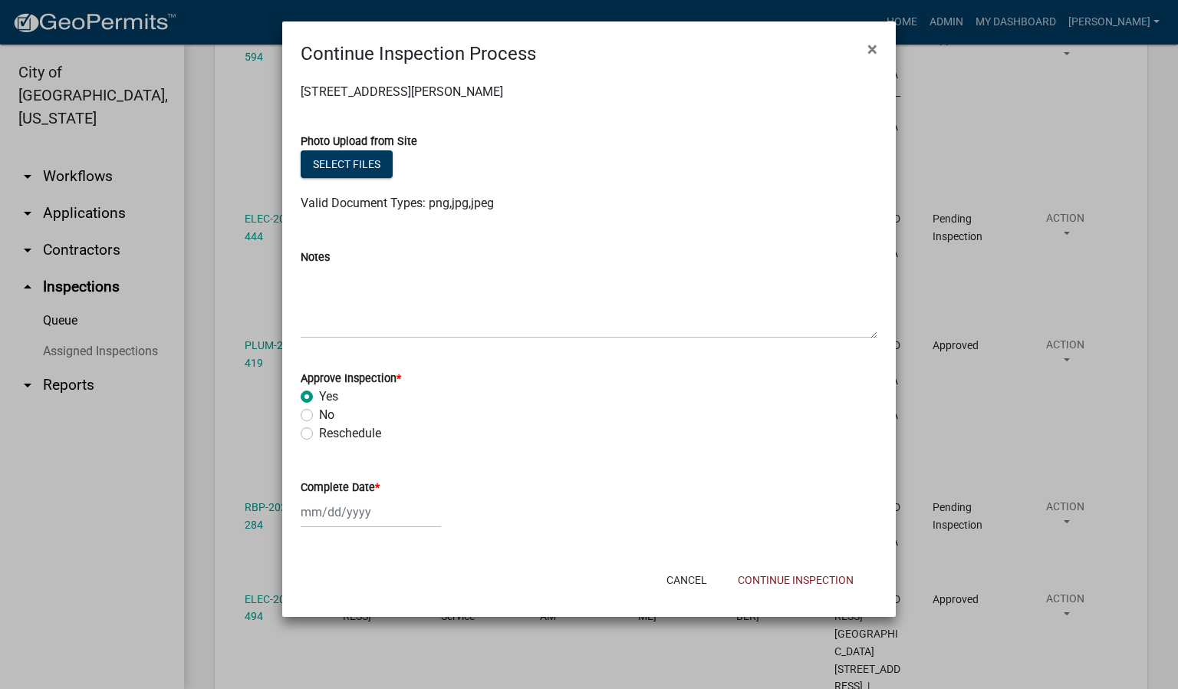
type input "[DATE]"
click at [771, 575] on button "Continue Inspection" at bounding box center [796, 580] width 140 height 28
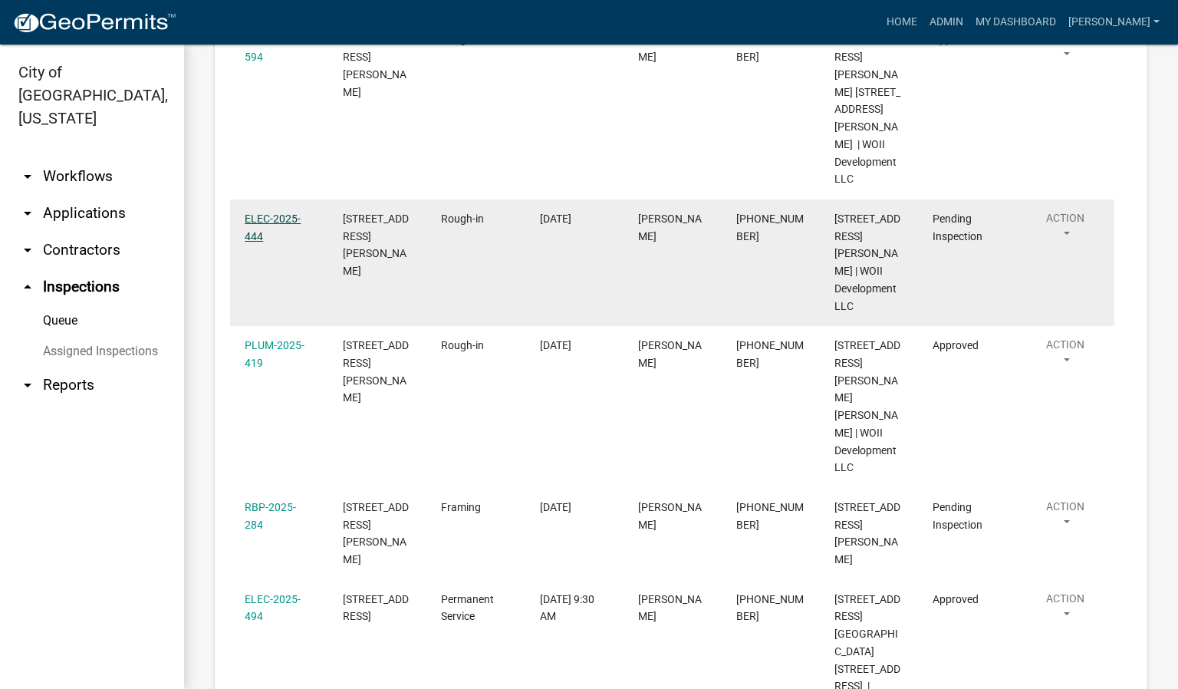
click at [270, 212] on link "ELEC-2025-444" at bounding box center [273, 227] width 56 height 30
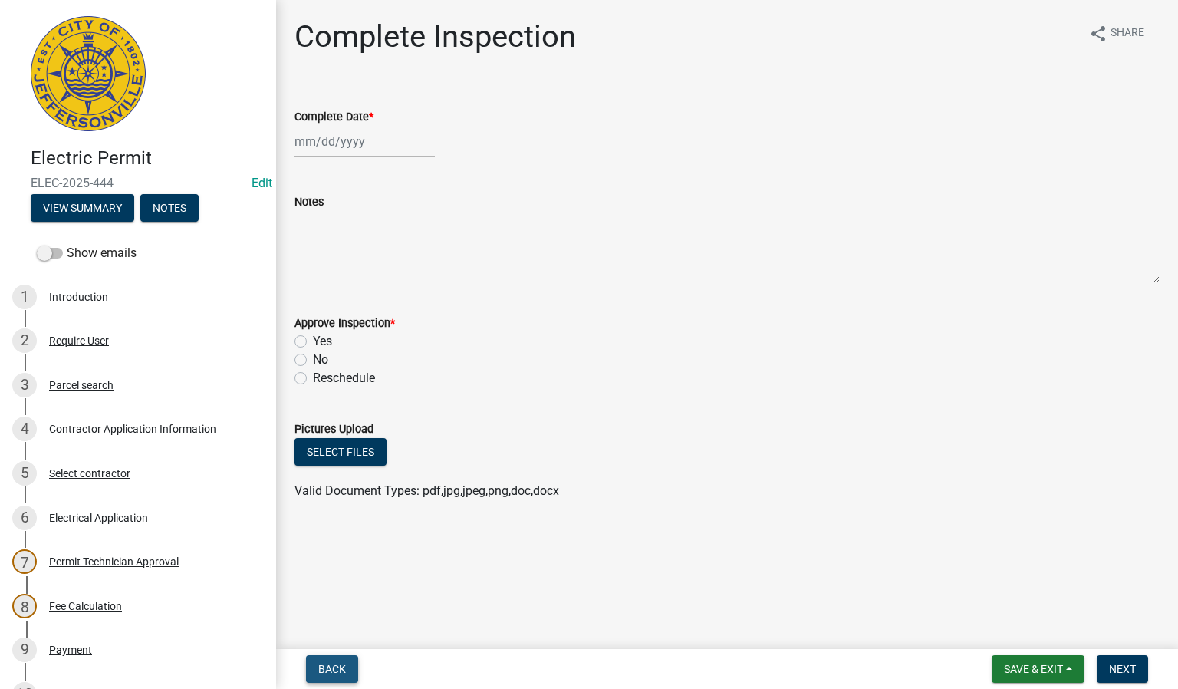
click at [341, 670] on span "Back" at bounding box center [332, 669] width 28 height 12
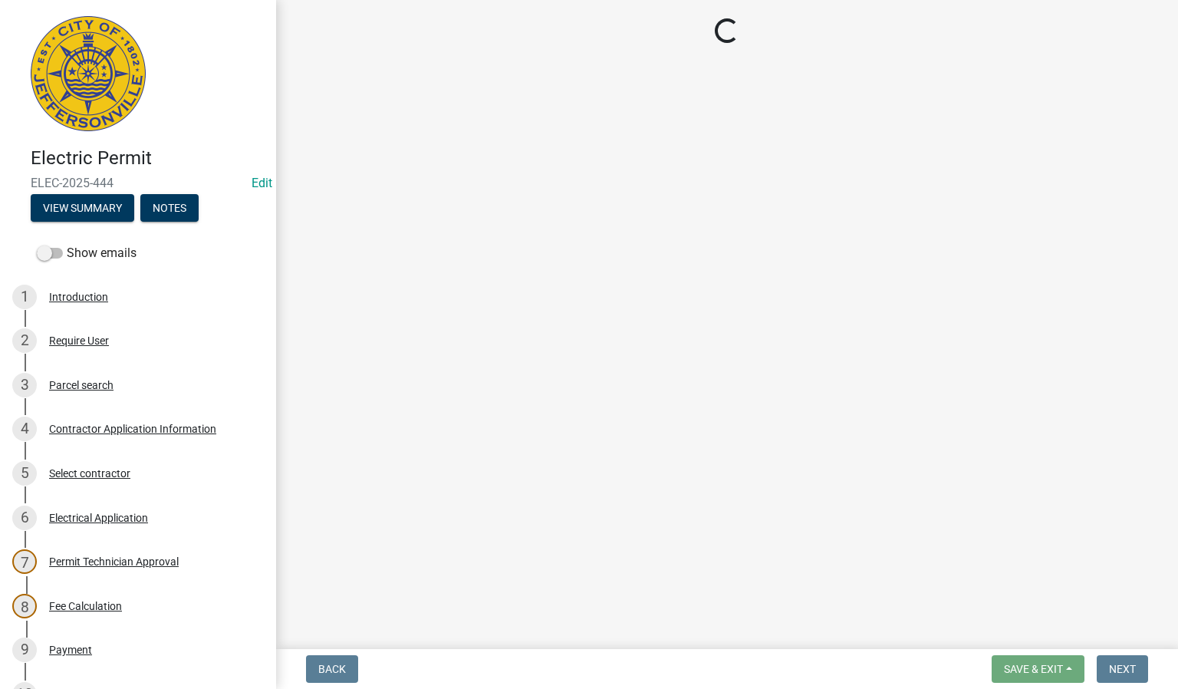
select select "36a8b8f0-2ef8-43e9-ae06-718f51af8d36"
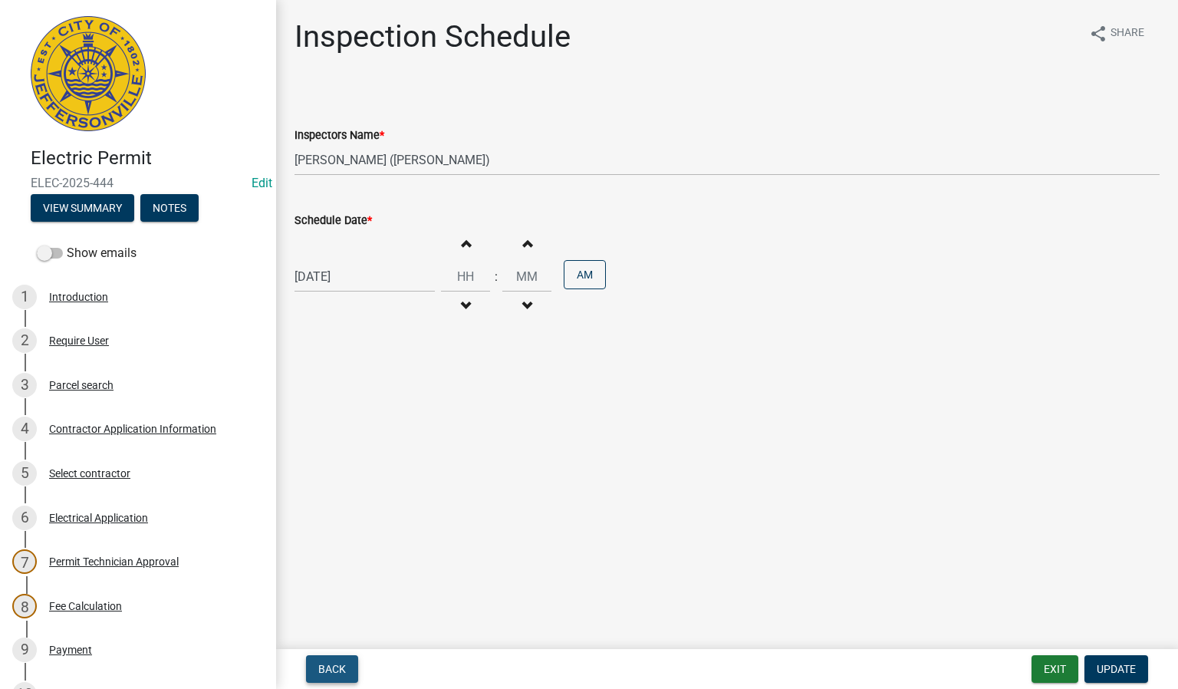
click at [341, 670] on span "Back" at bounding box center [332, 669] width 28 height 12
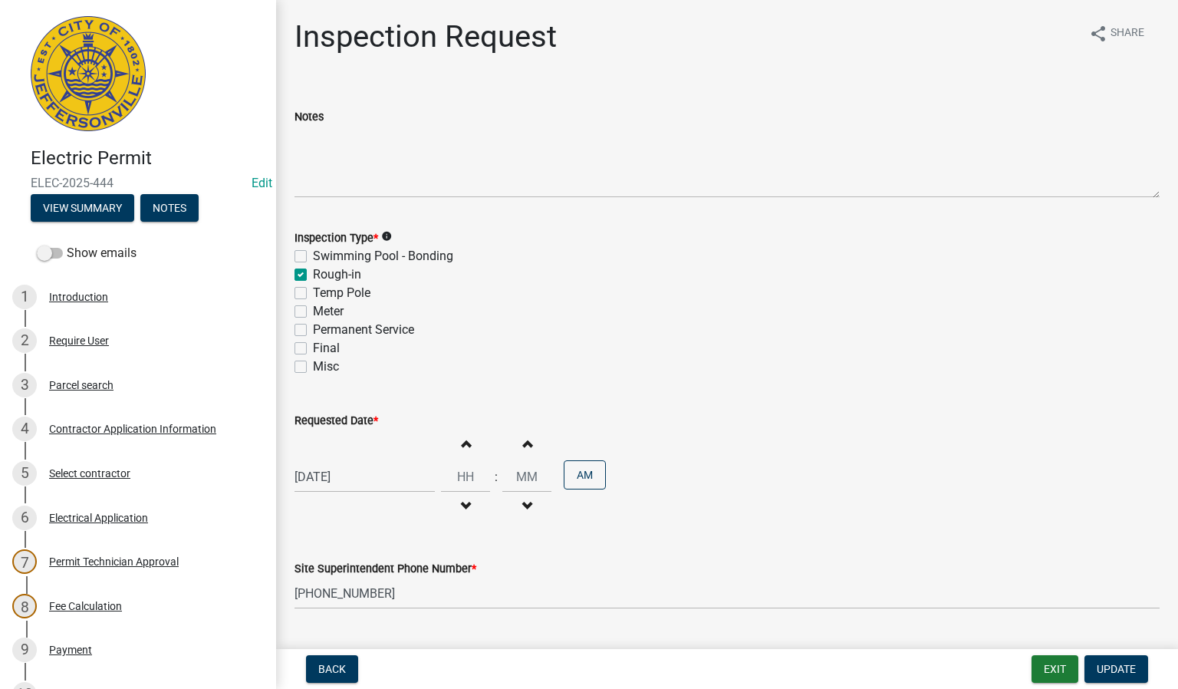
click at [313, 329] on label "Permanent Service" at bounding box center [363, 330] width 101 height 18
click at [313, 329] on input "Permanent Service" at bounding box center [318, 326] width 10 height 10
checkbox input "true"
checkbox input "false"
checkbox input "true"
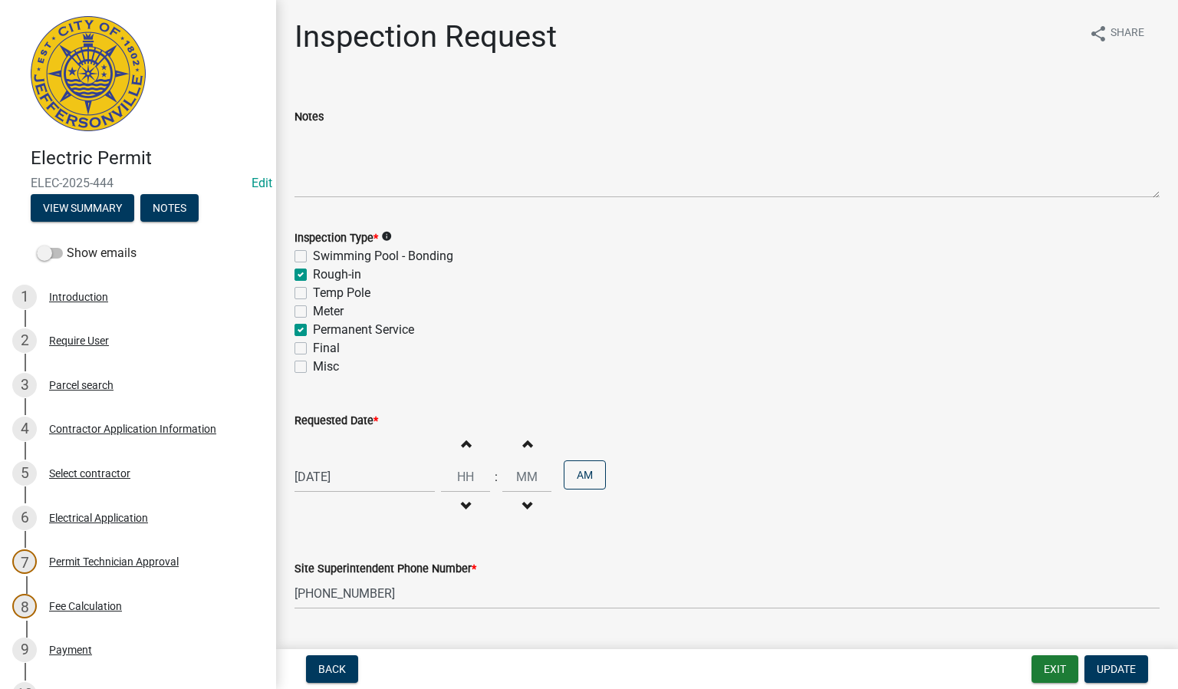
checkbox input "false"
checkbox input "true"
checkbox input "false"
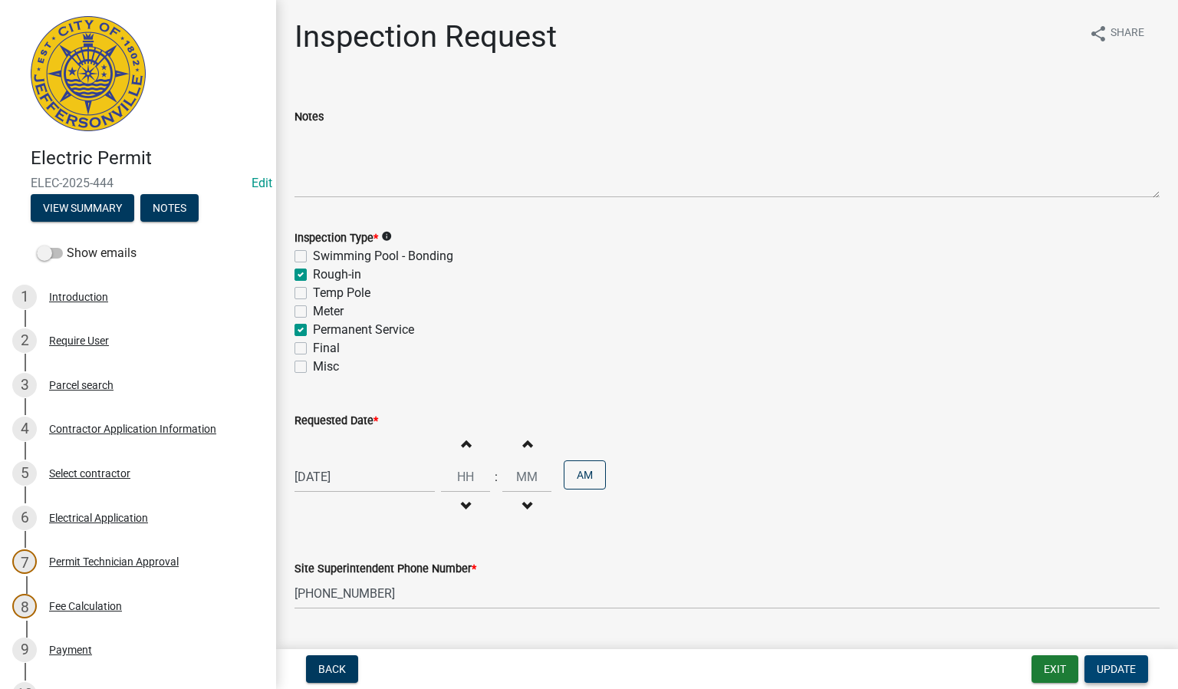
click at [1118, 661] on button "Update" at bounding box center [1117, 669] width 64 height 28
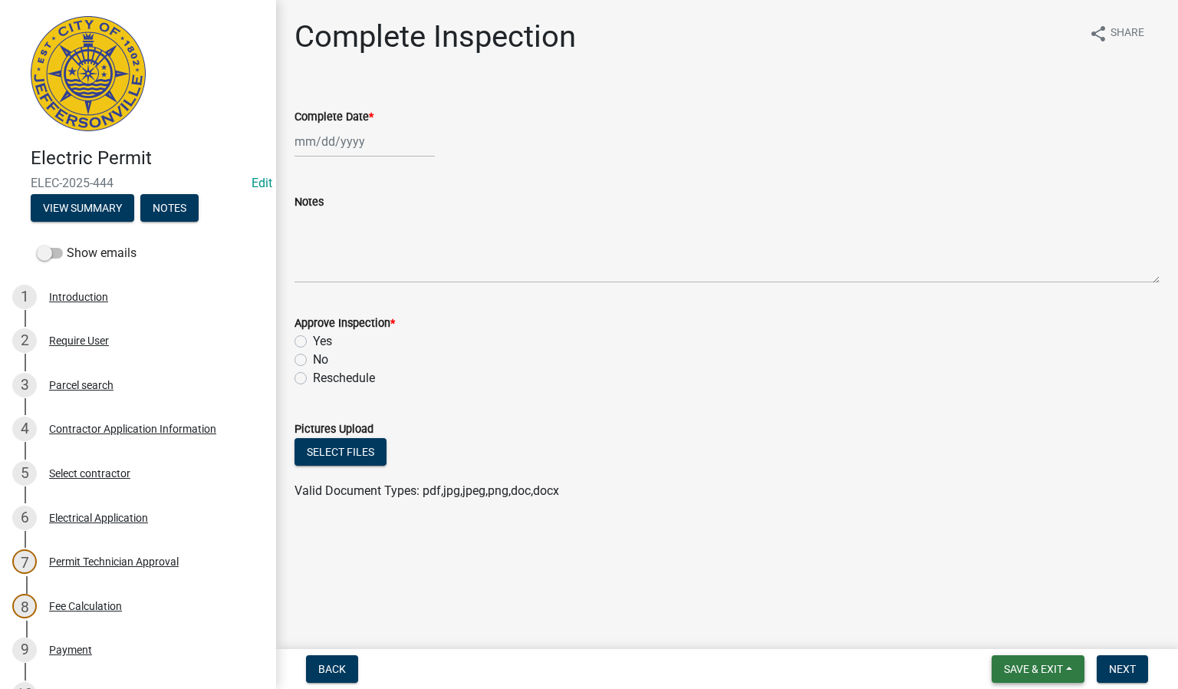
click at [1036, 670] on span "Save & Exit" at bounding box center [1033, 669] width 59 height 12
click at [1018, 628] on button "Save & Exit" at bounding box center [1023, 629] width 123 height 37
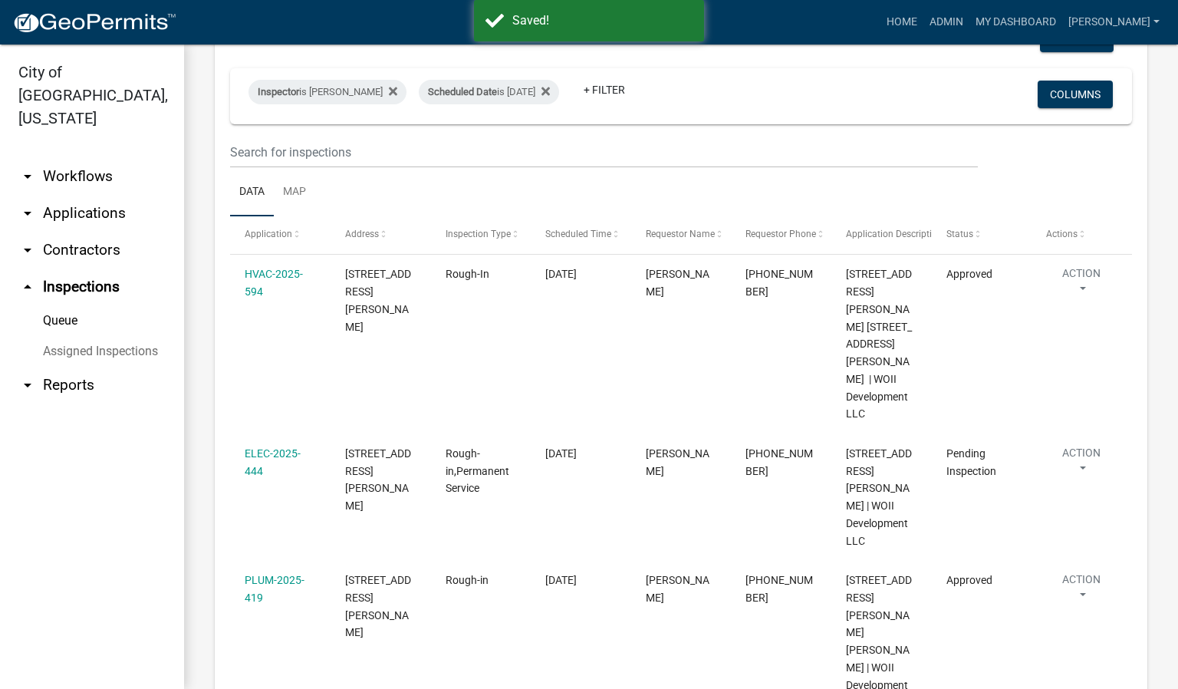
scroll to position [115, 0]
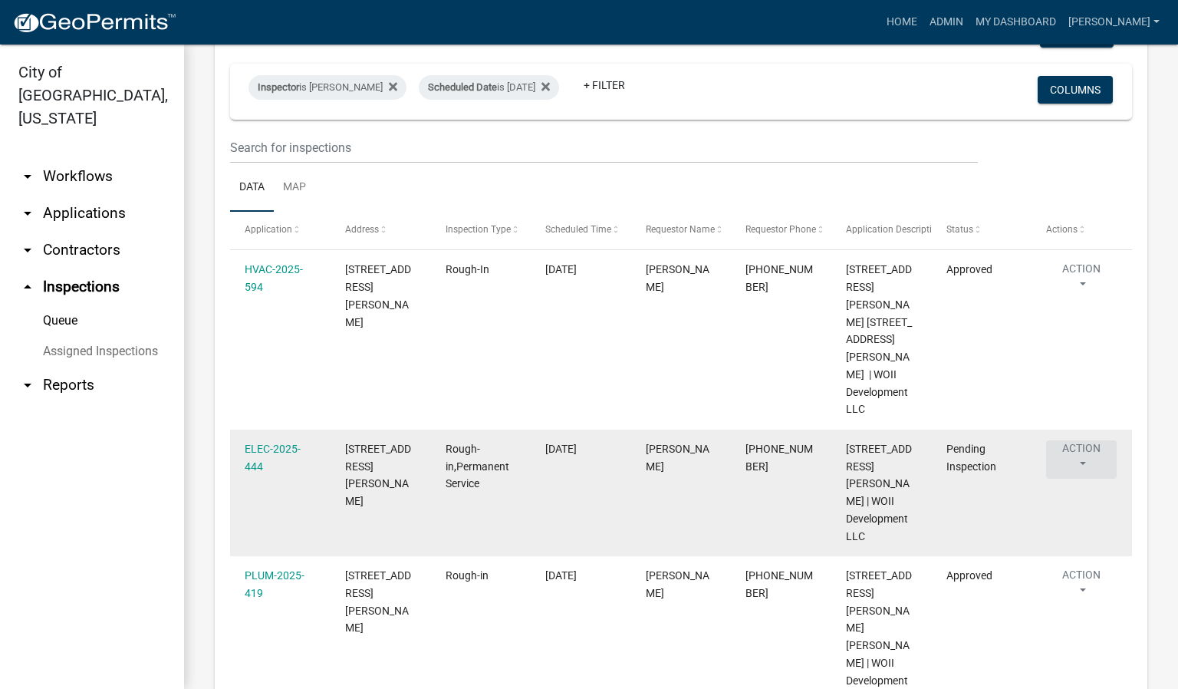
click at [1082, 440] on button "Action" at bounding box center [1081, 459] width 71 height 38
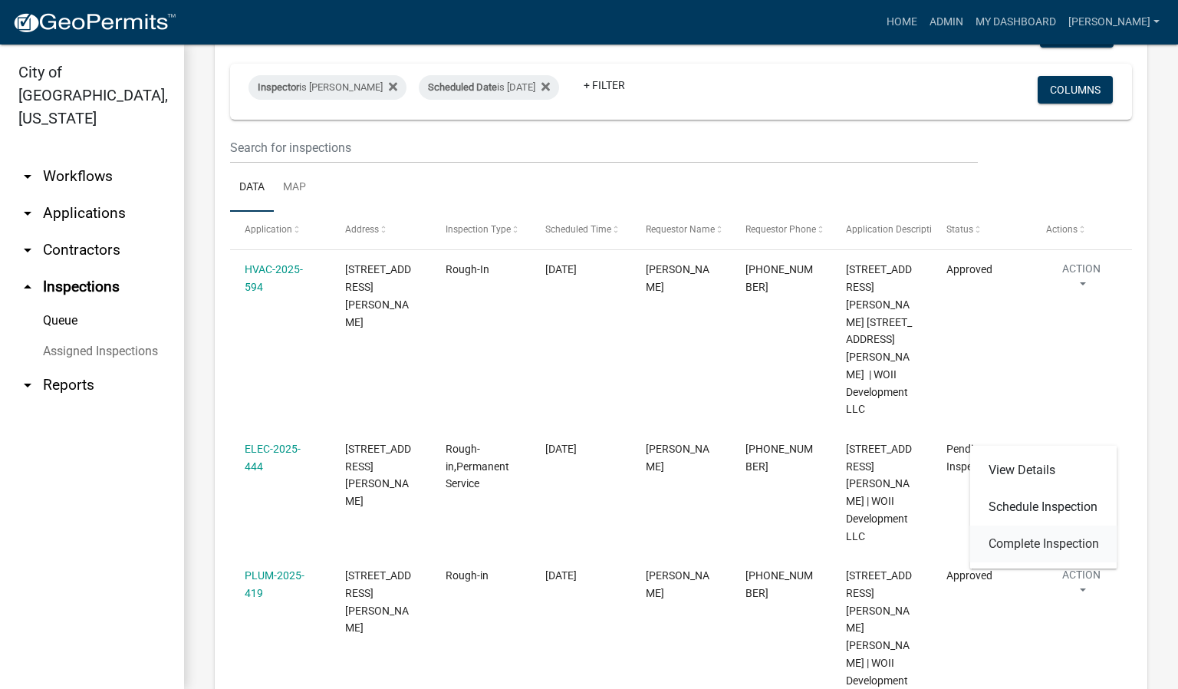
click at [1068, 542] on link "Complete Inspection" at bounding box center [1043, 543] width 147 height 37
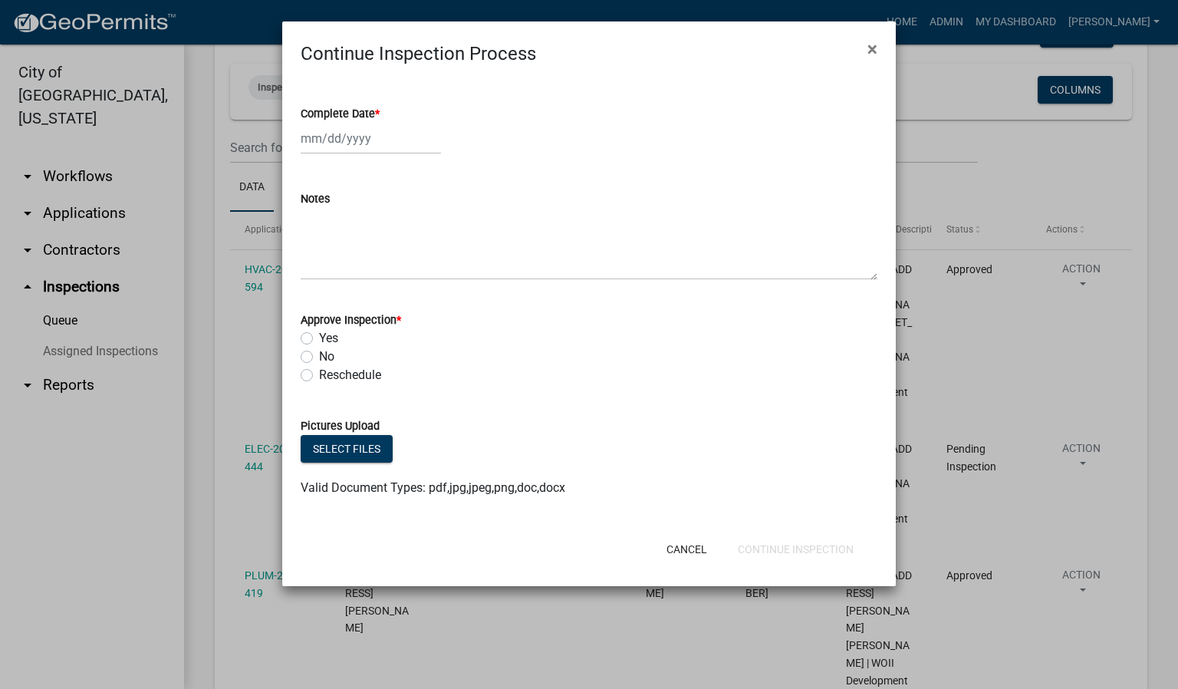
click at [378, 110] on span "*" at bounding box center [377, 113] width 5 height 13
click at [378, 123] on input "Complete Date *" at bounding box center [371, 138] width 140 height 31
select select "10"
select select "2025"
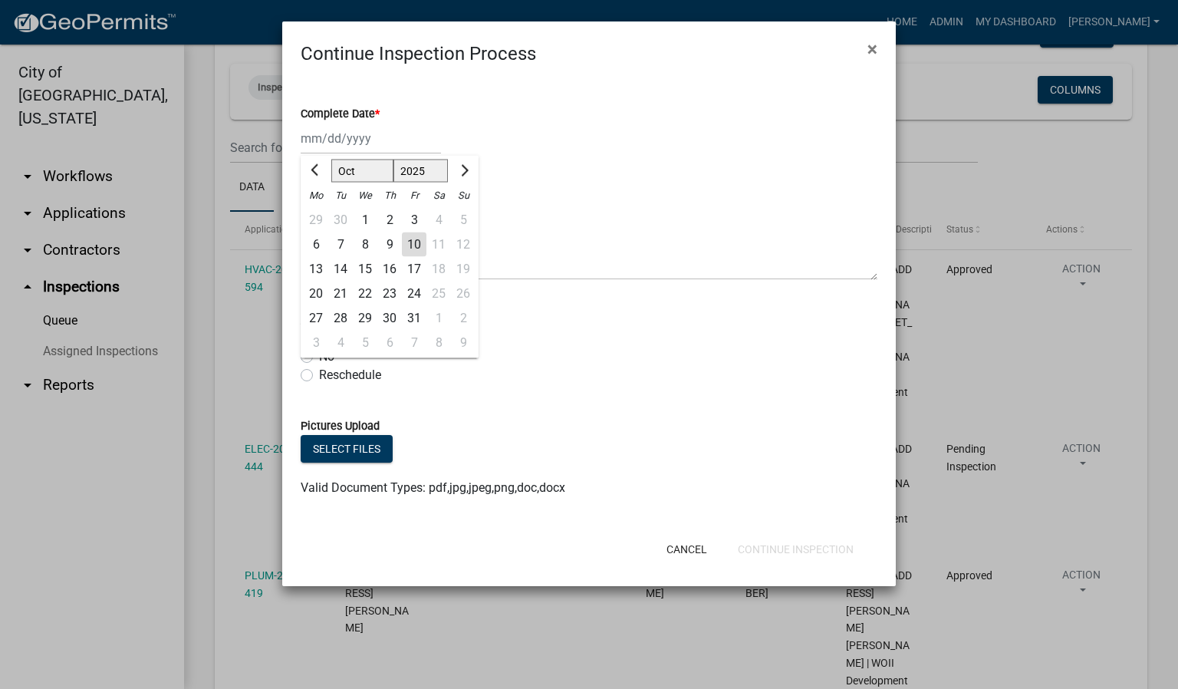
click at [407, 242] on div "10" at bounding box center [414, 244] width 25 height 25
type input "[DATE]"
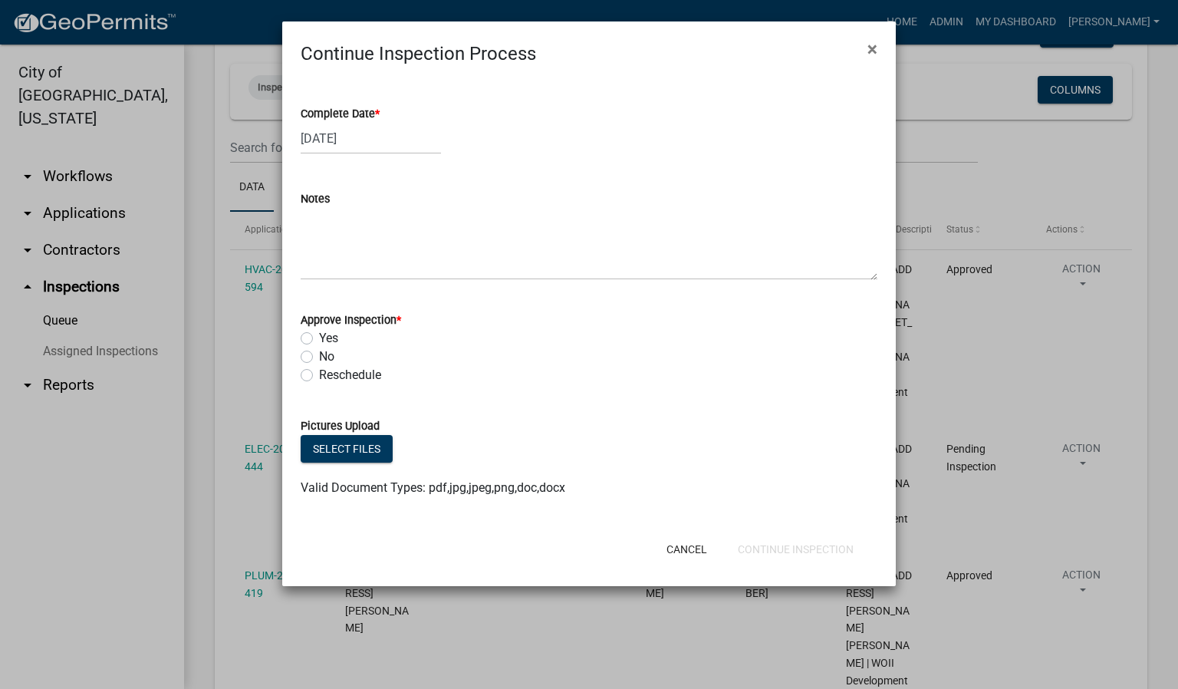
drag, startPoint x: 305, startPoint y: 334, endPoint x: 315, endPoint y: 338, distance: 11.4
click at [319, 336] on label "Yes" at bounding box center [328, 338] width 19 height 18
click at [319, 336] on input "Yes" at bounding box center [324, 334] width 10 height 10
radio input "true"
drag, startPoint x: 790, startPoint y: 548, endPoint x: 733, endPoint y: 534, distance: 59.2
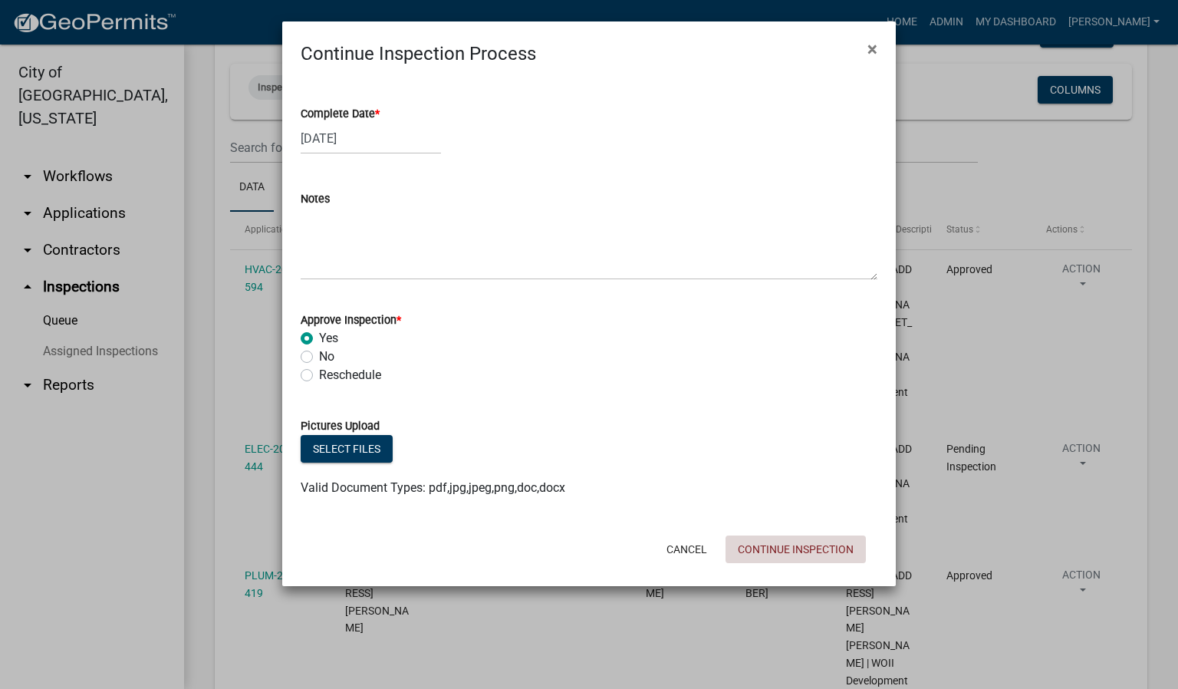
click at [792, 548] on button "Continue Inspection" at bounding box center [796, 549] width 140 height 28
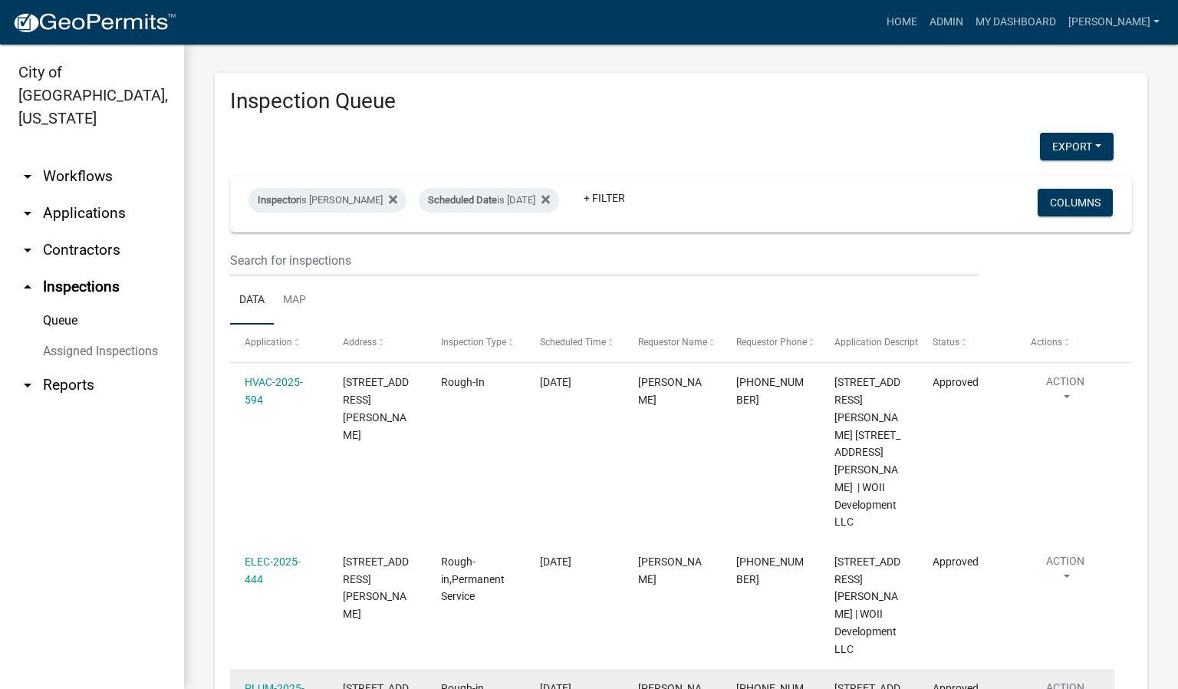
scroll to position [0, 0]
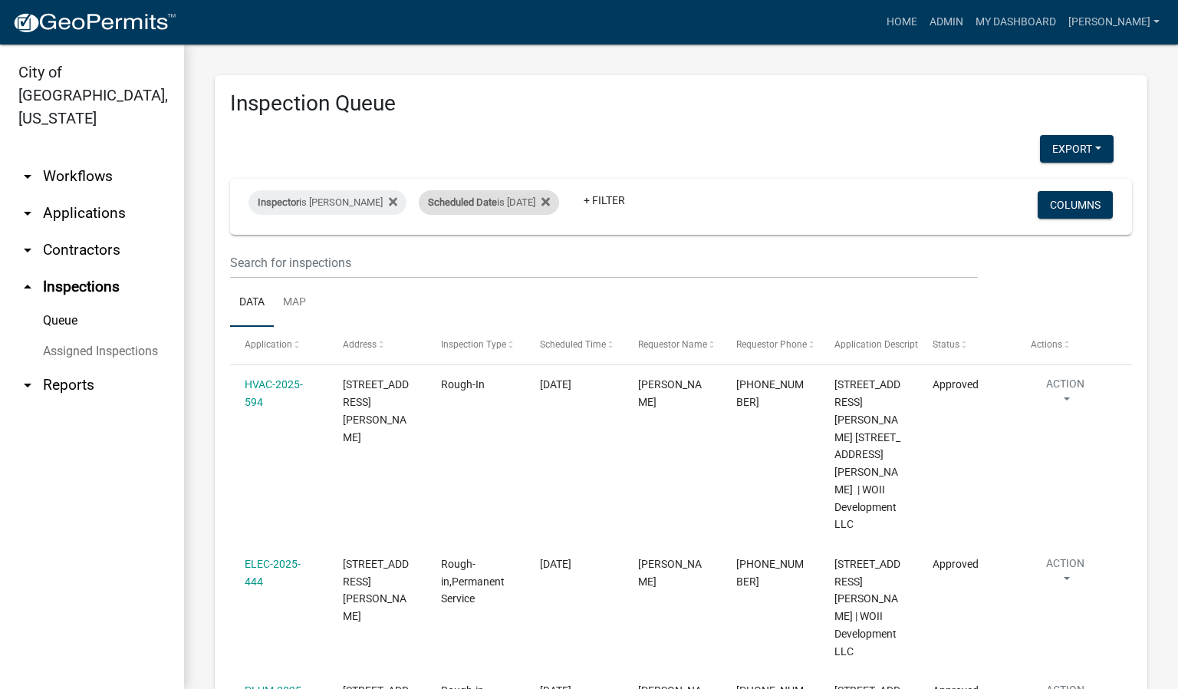
click at [541, 200] on div "Scheduled Date is [DATE]" at bounding box center [489, 202] width 140 height 25
click at [543, 260] on input "[DATE]" at bounding box center [497, 259] width 107 height 31
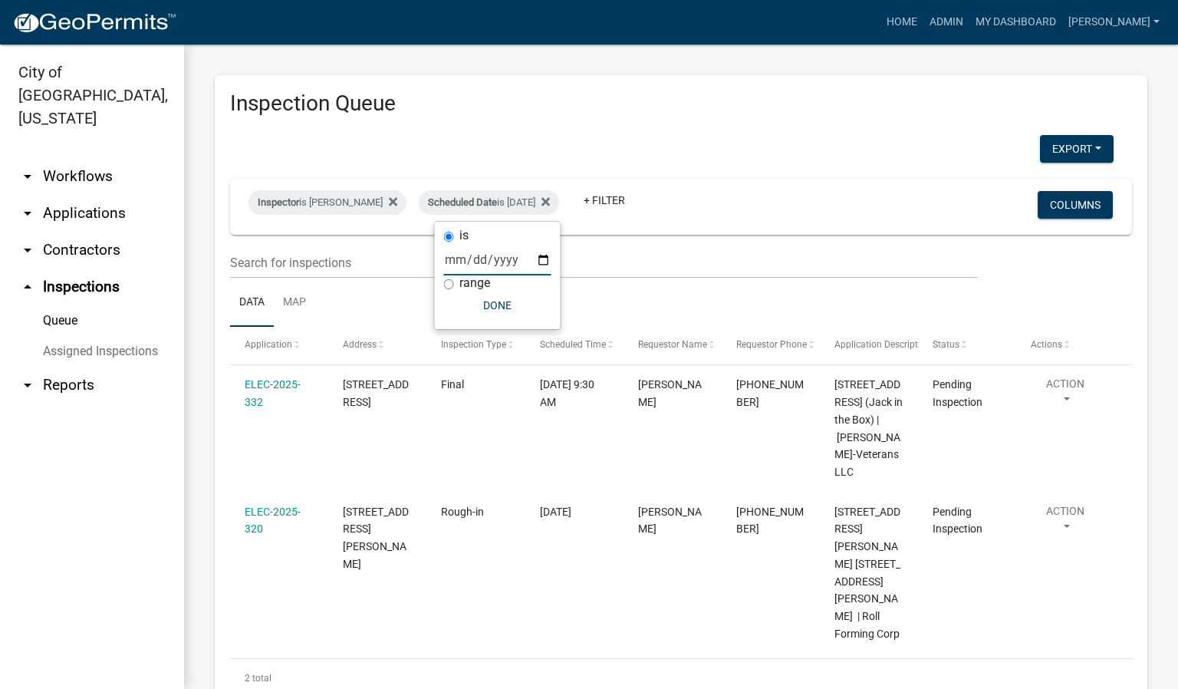
click at [539, 259] on input "[DATE]" at bounding box center [497, 259] width 107 height 31
type input "[DATE]"
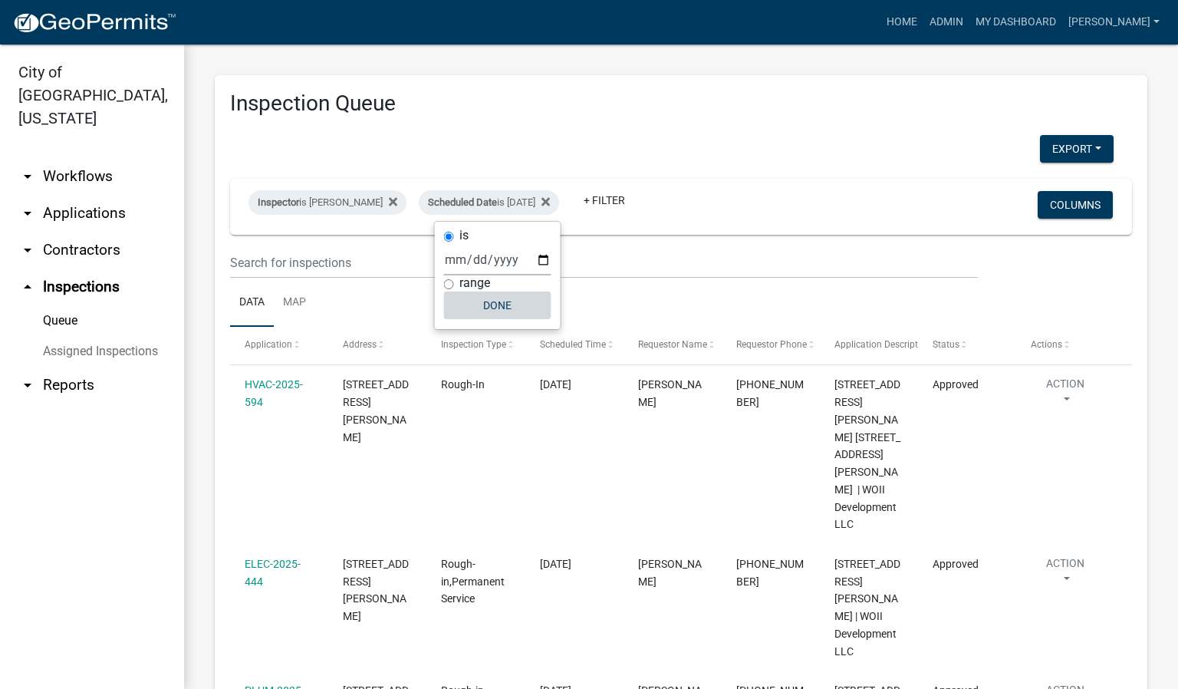
click at [509, 311] on button "Done" at bounding box center [497, 306] width 107 height 28
